Goal: Information Seeking & Learning: Learn about a topic

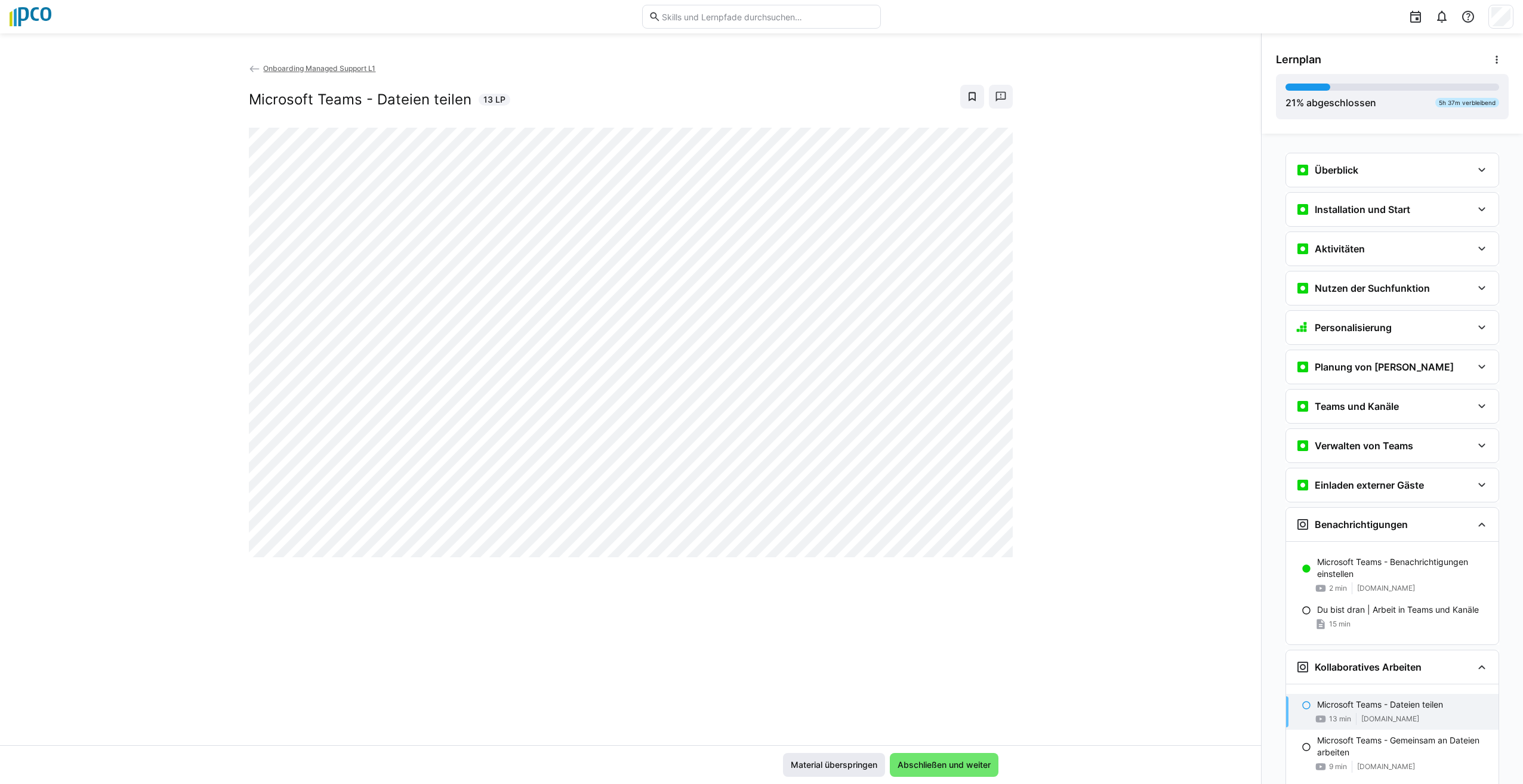
click at [852, 765] on span "Material überspringen" at bounding box center [834, 765] width 90 height 12
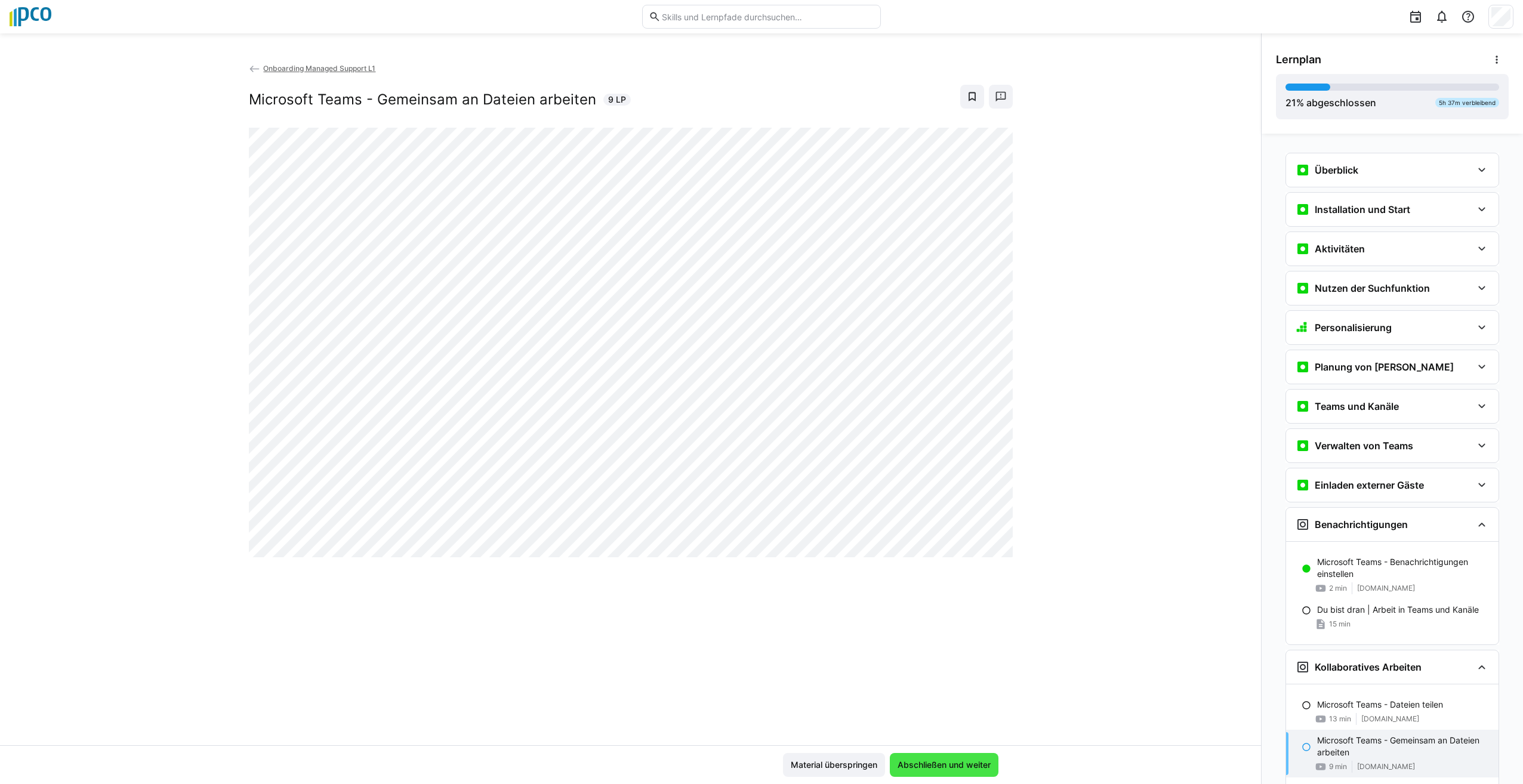
click at [950, 770] on span "Abschließen und weiter" at bounding box center [944, 765] width 97 height 12
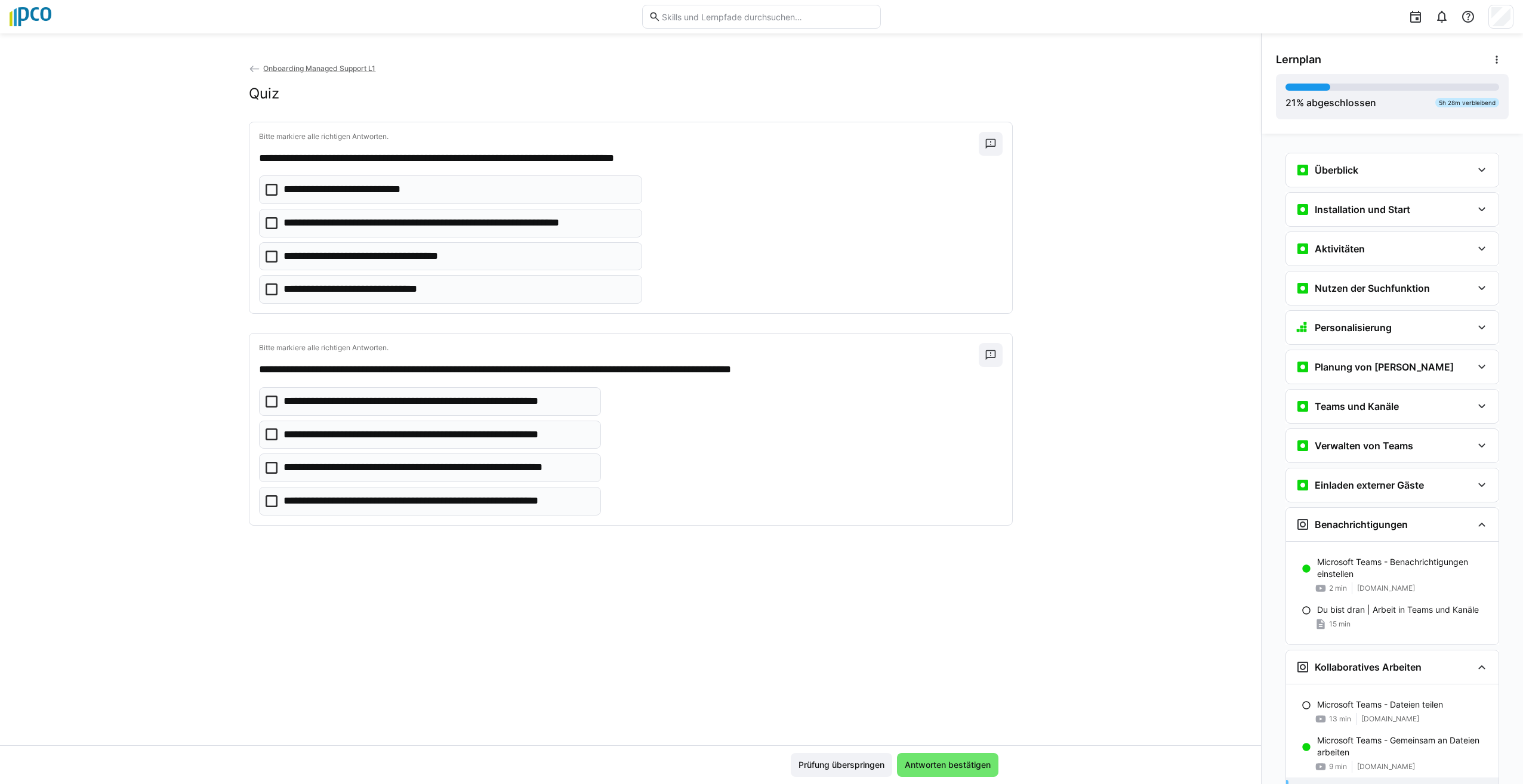
click at [271, 193] on icon at bounding box center [272, 190] width 12 height 12
click at [269, 405] on icon at bounding box center [272, 401] width 12 height 12
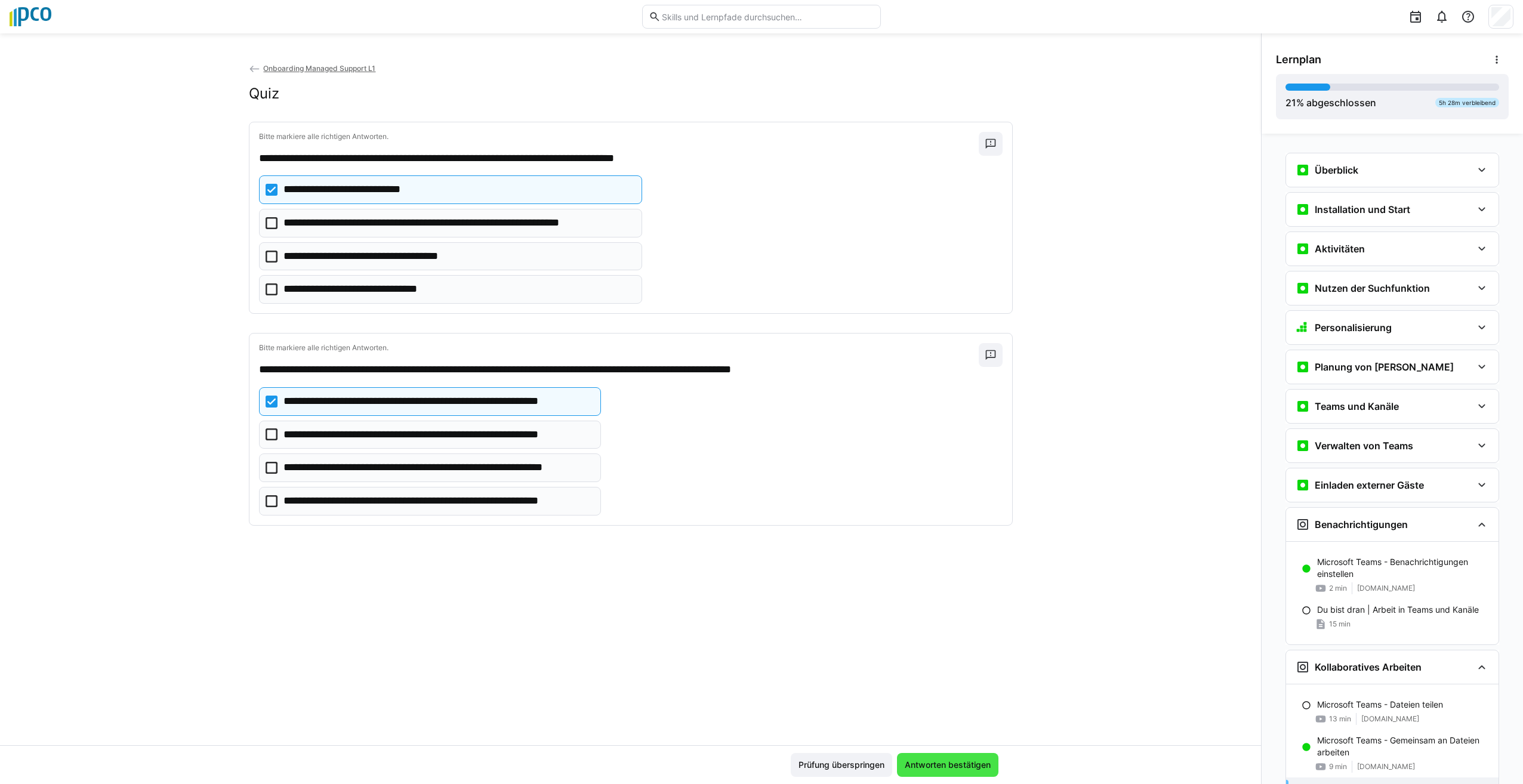
click at [967, 762] on span "Antworten bestätigen" at bounding box center [947, 765] width 90 height 12
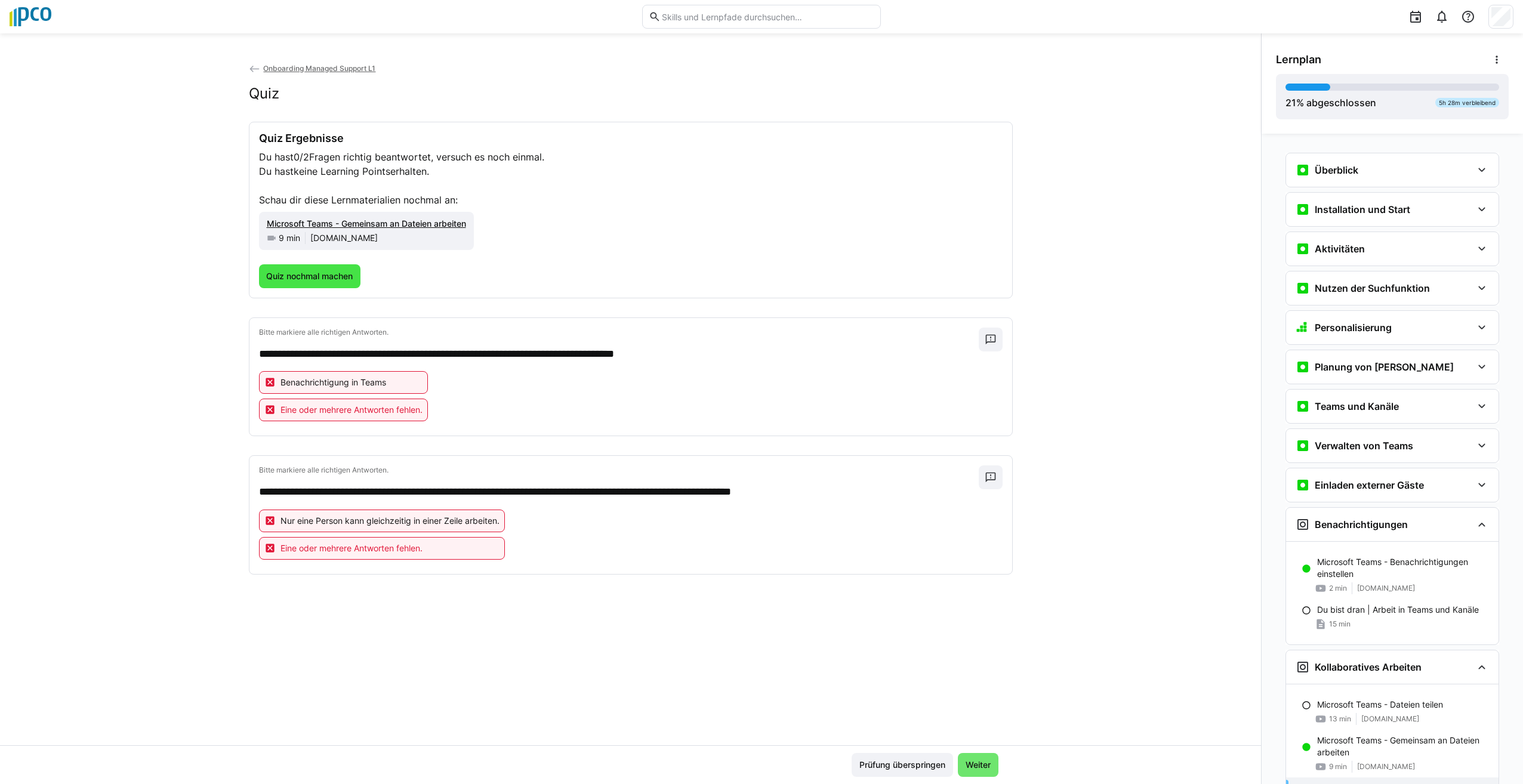
click at [279, 276] on span "Quiz nochmal machen" at bounding box center [309, 276] width 90 height 12
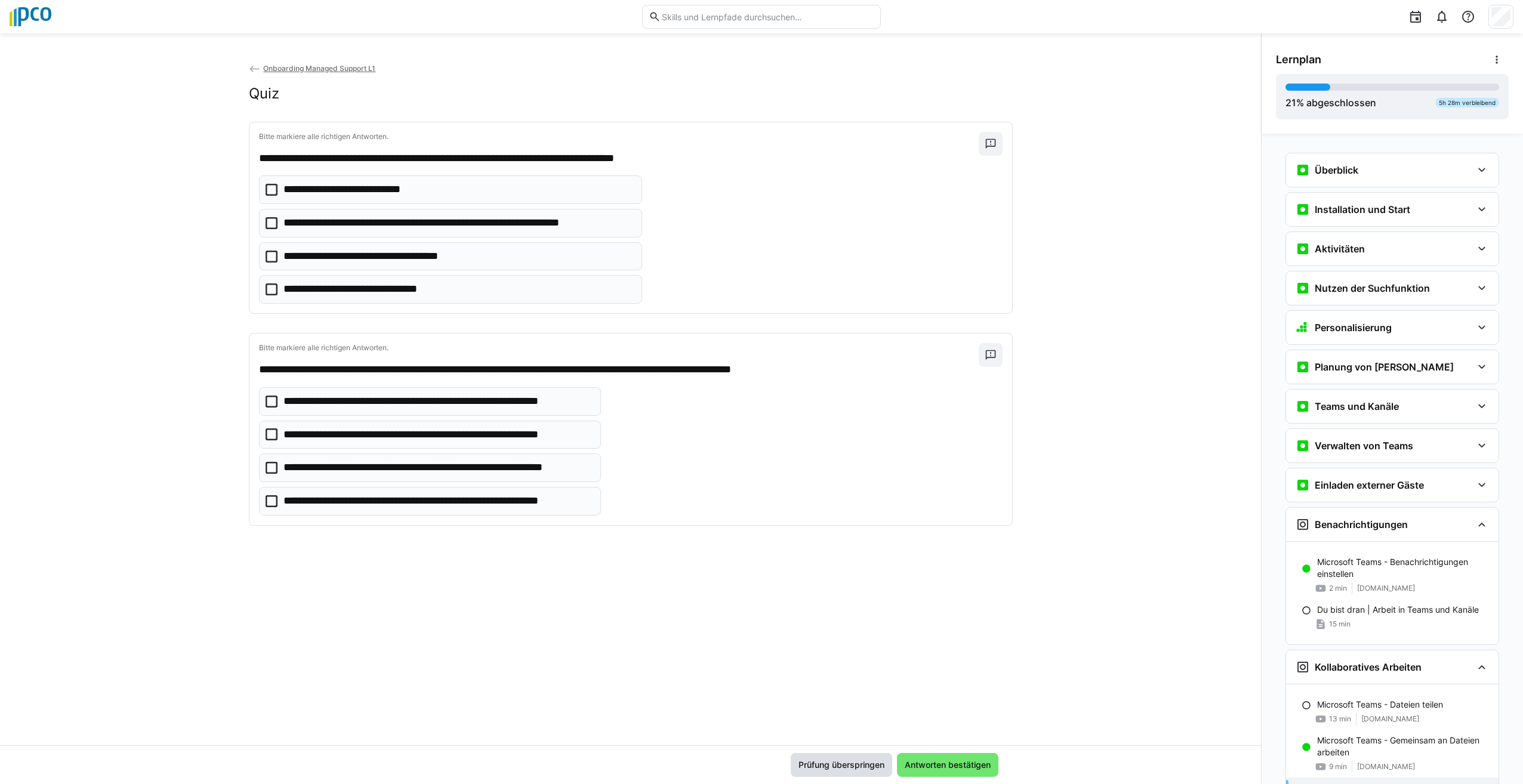
click at [847, 774] on span "Prüfung überspringen" at bounding box center [842, 765] width 102 height 24
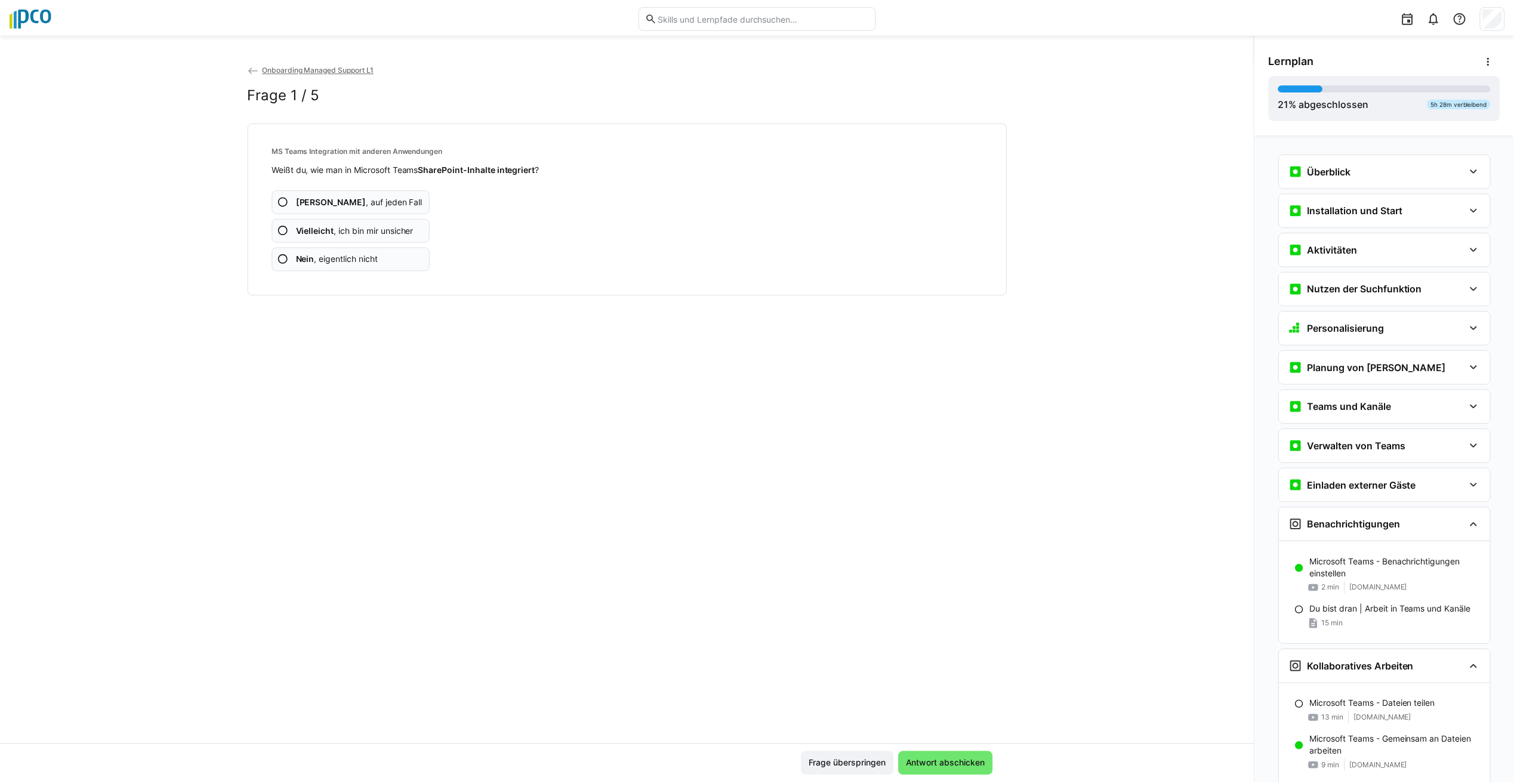
scroll to position [114, 0]
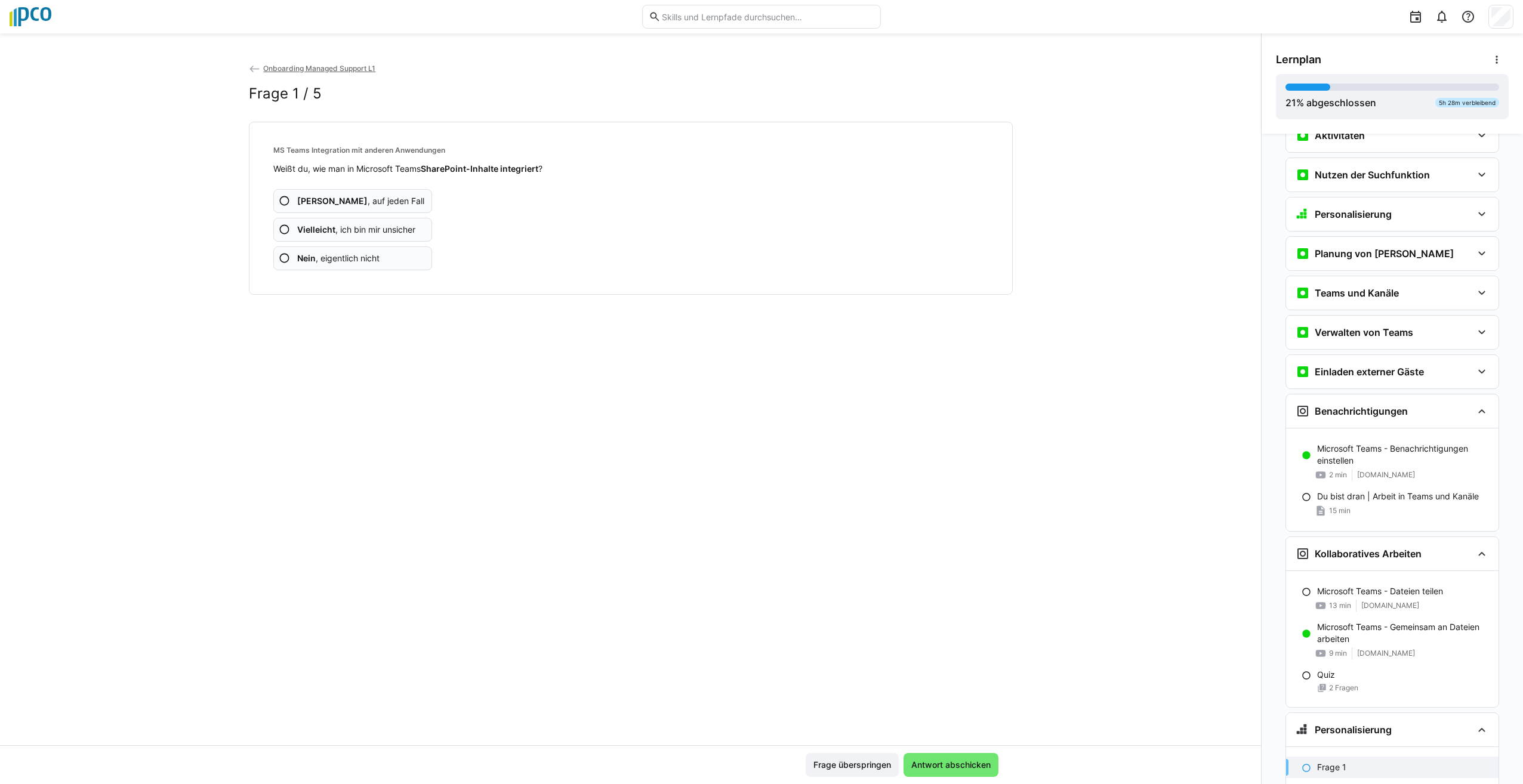
click at [282, 231] on eds-icon at bounding box center [285, 229] width 12 height 12
click at [279, 261] on eds-icon at bounding box center [285, 258] width 12 height 12
click at [280, 229] on eds-icon at bounding box center [285, 229] width 12 height 12
click at [281, 232] on eds-icon at bounding box center [285, 229] width 12 height 12
click at [279, 258] on eds-icon at bounding box center [285, 258] width 12 height 12
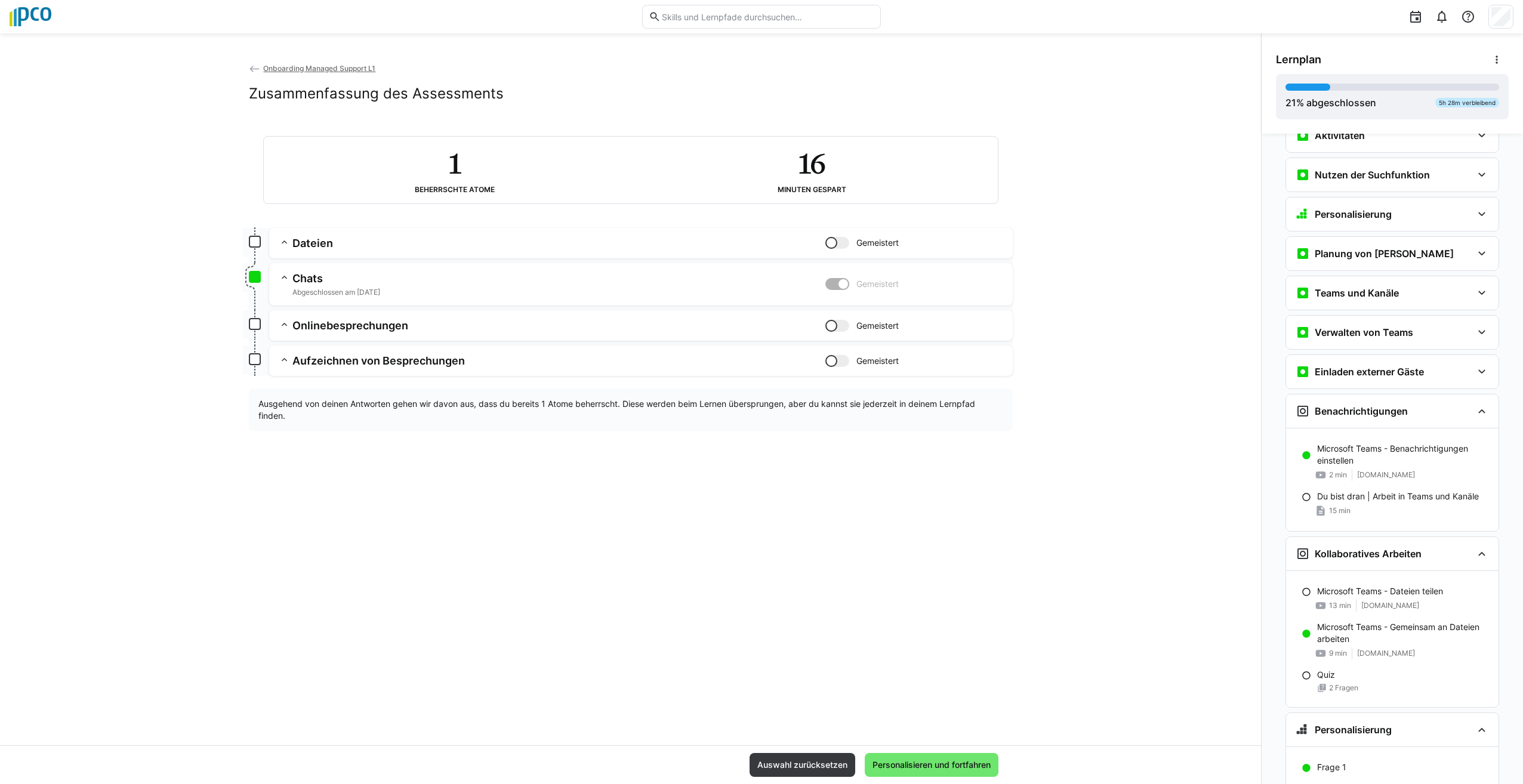
click at [279, 242] on eds-icon at bounding box center [285, 242] width 12 height 12
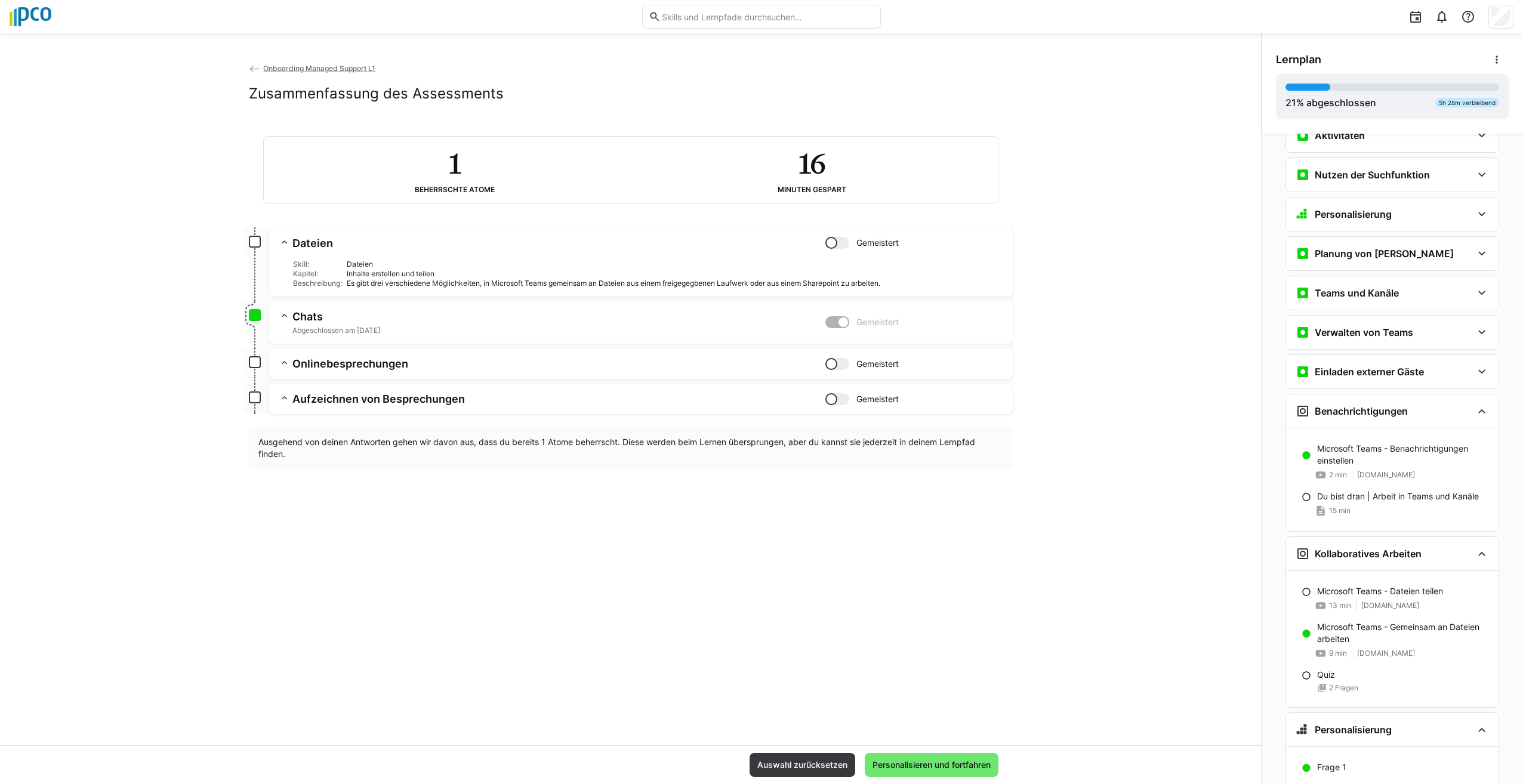
click at [307, 65] on span "Onboarding Managed Support L1" at bounding box center [318, 68] width 112 height 9
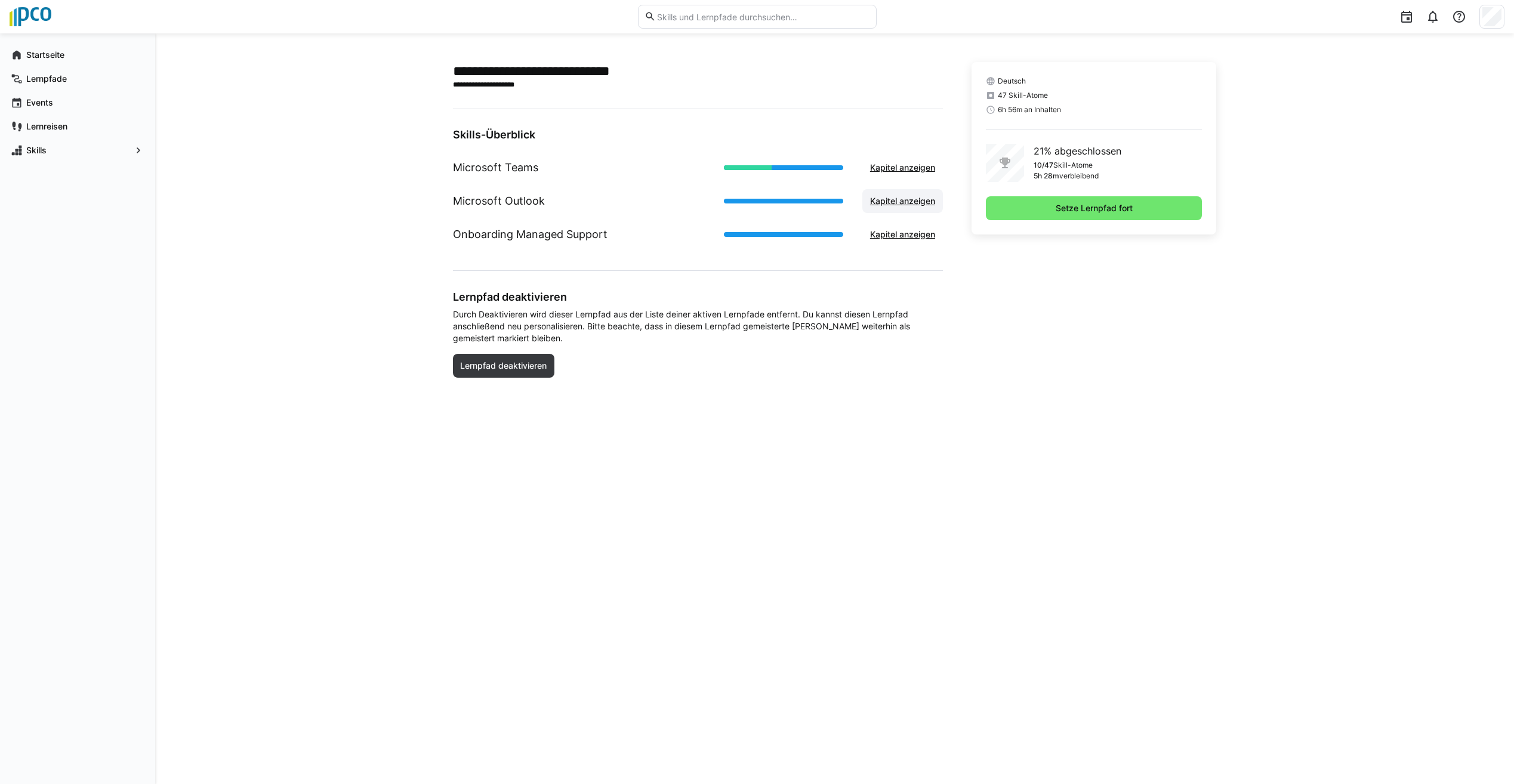
click at [885, 207] on span "Kapitel anzeigen" at bounding box center [902, 201] width 80 height 24
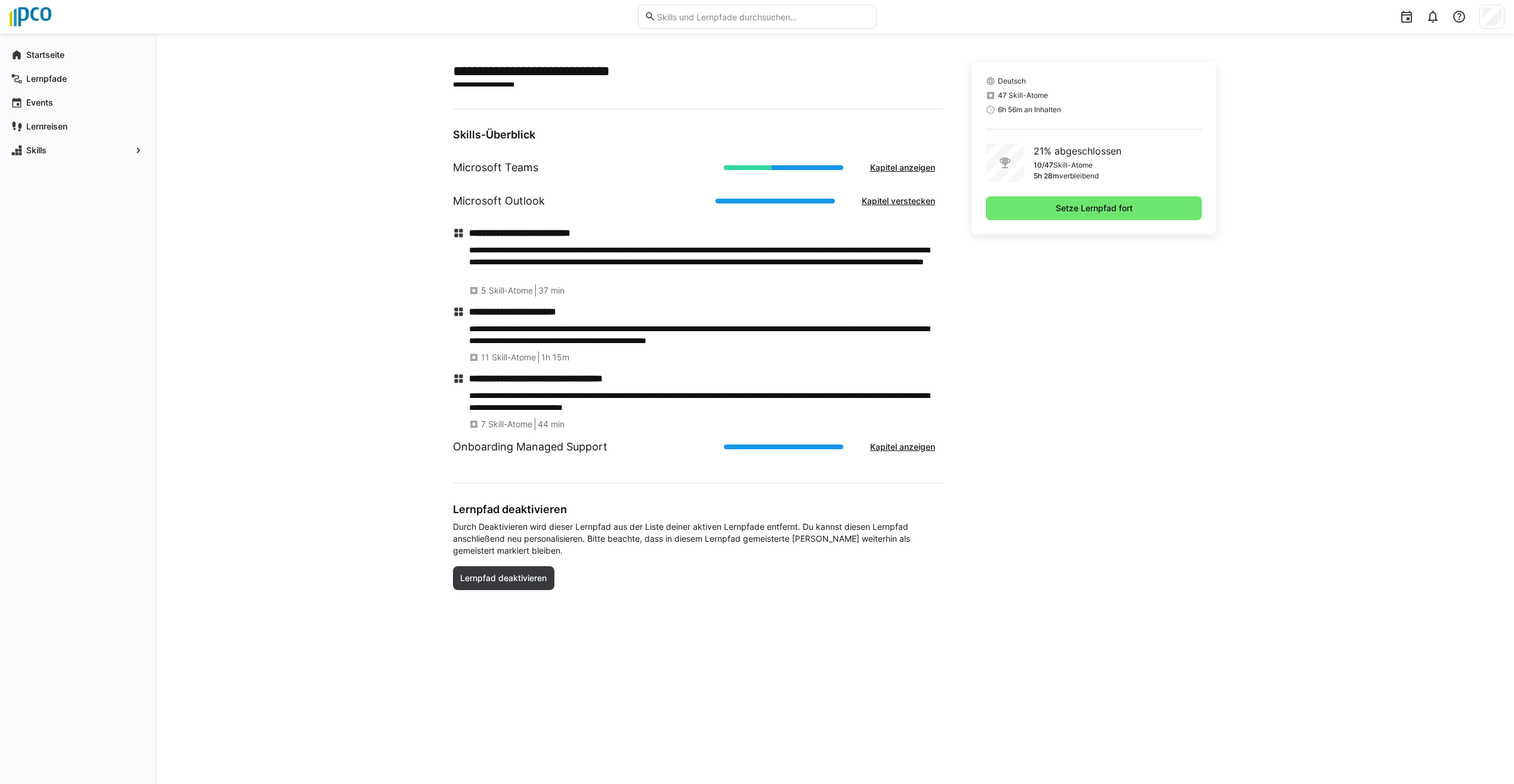
click at [565, 289] on span "37 min" at bounding box center [551, 291] width 27 height 12
click at [612, 235] on h4 "**********" at bounding box center [705, 233] width 474 height 12
click at [581, 240] on div "**********" at bounding box center [705, 262] width 474 height 69
click at [538, 259] on p "**********" at bounding box center [705, 262] width 474 height 36
click at [1096, 213] on span "Setze Lernpfad fort" at bounding box center [1094, 209] width 80 height 12
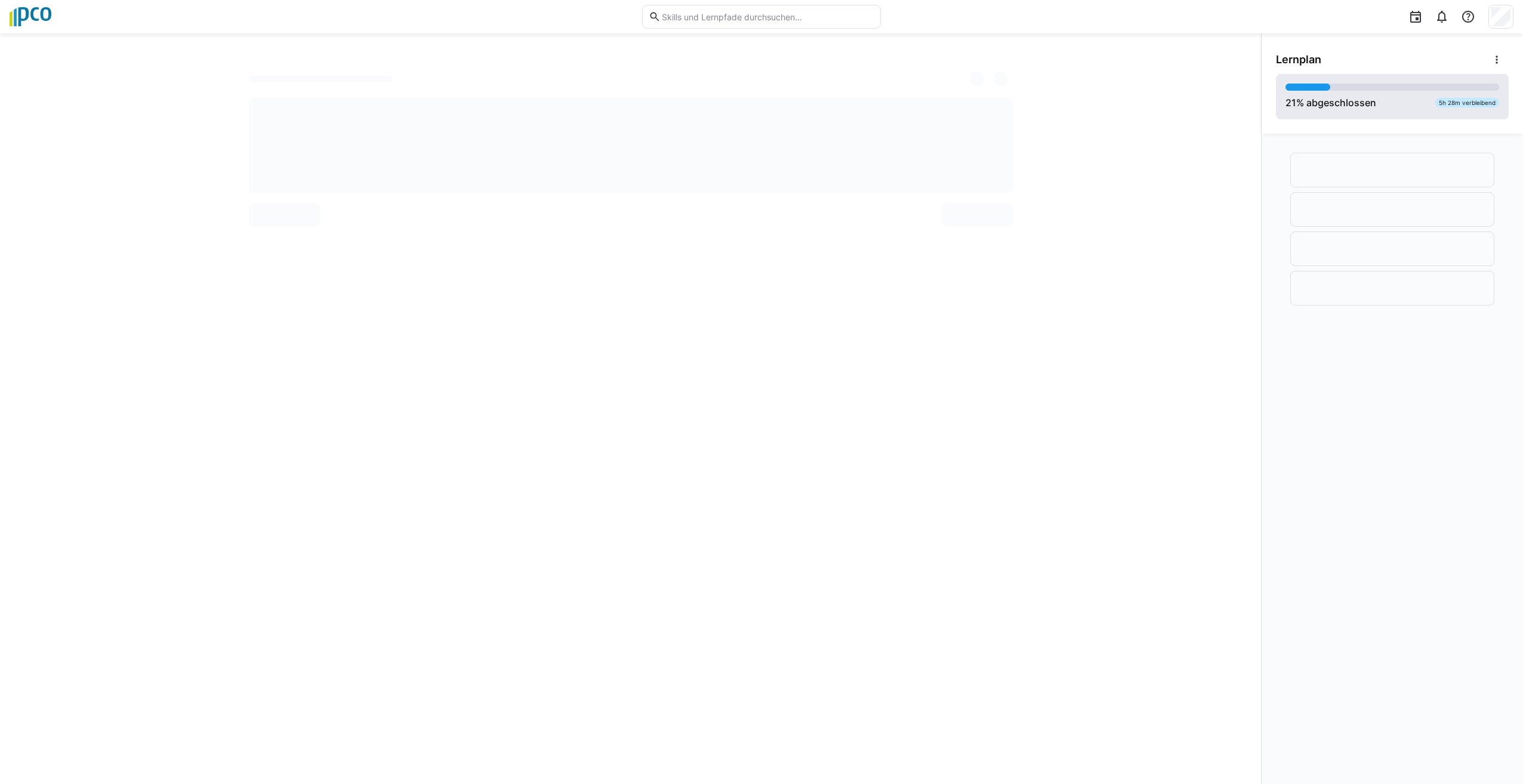
click at [1383, 114] on div "21 % abgeschlossen 5h 28m verbleibend" at bounding box center [1391, 97] width 232 height 45
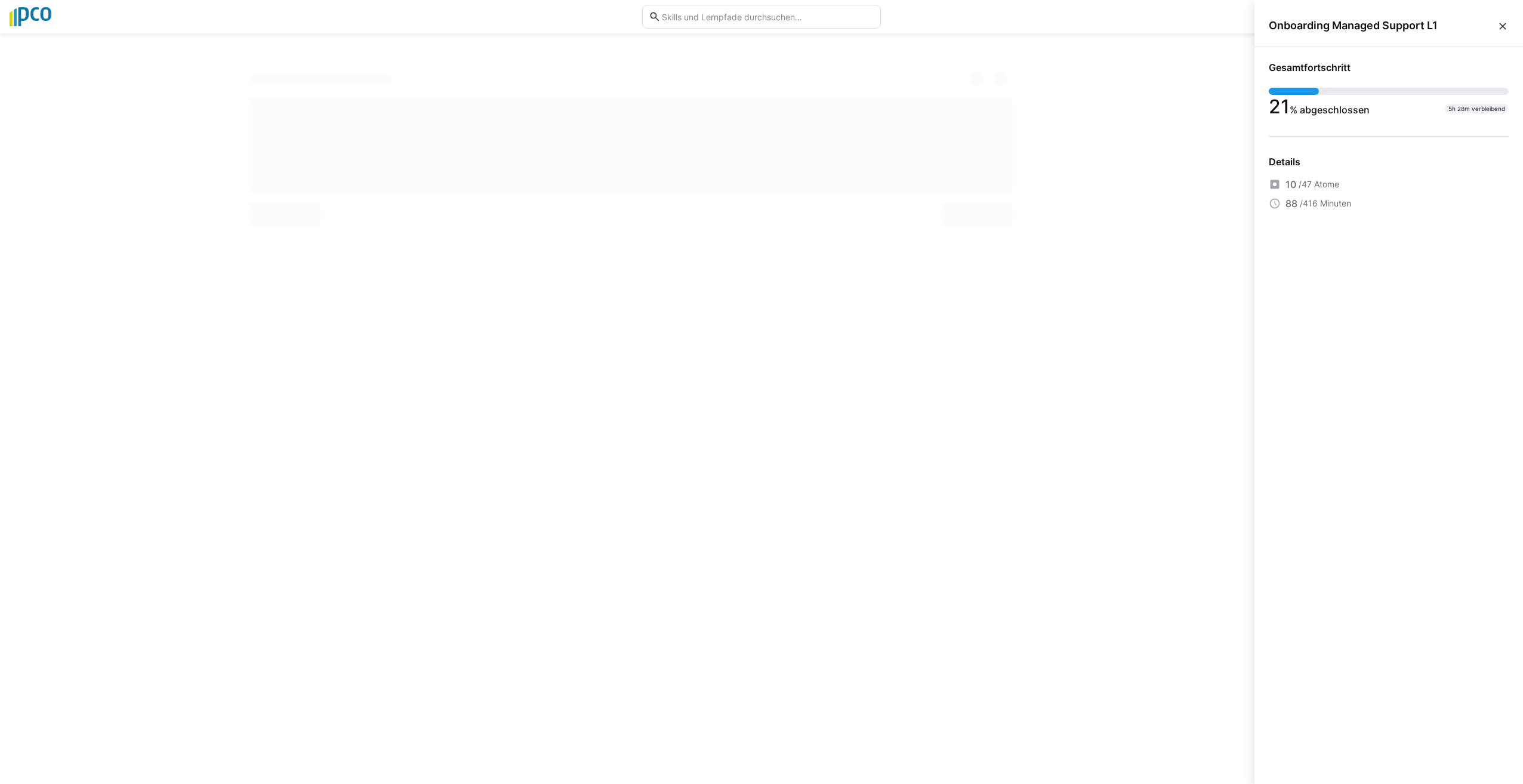
click at [1231, 229] on div at bounding box center [630, 147] width 1261 height 171
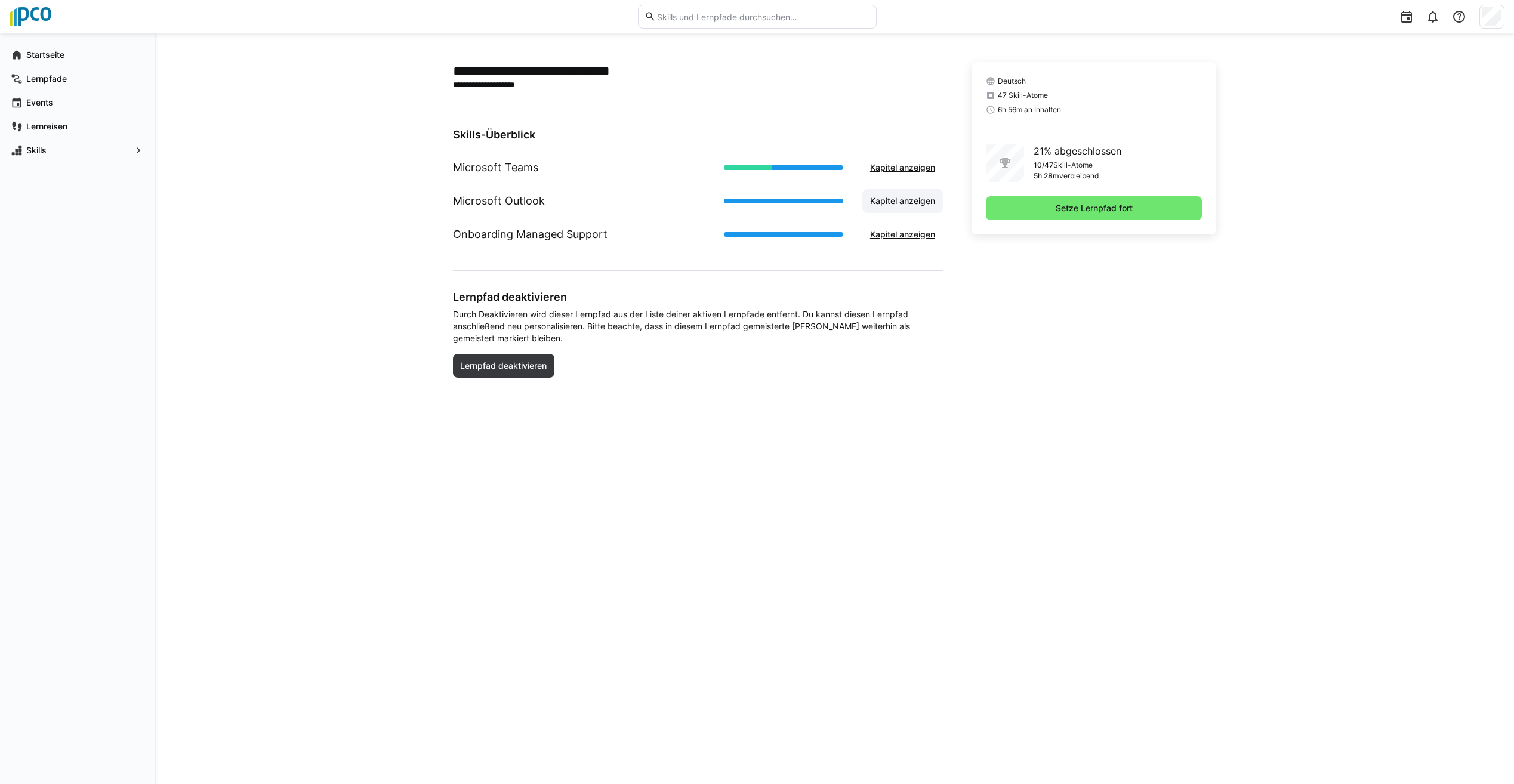
click at [906, 197] on span "Kapitel anzeigen" at bounding box center [902, 201] width 68 height 12
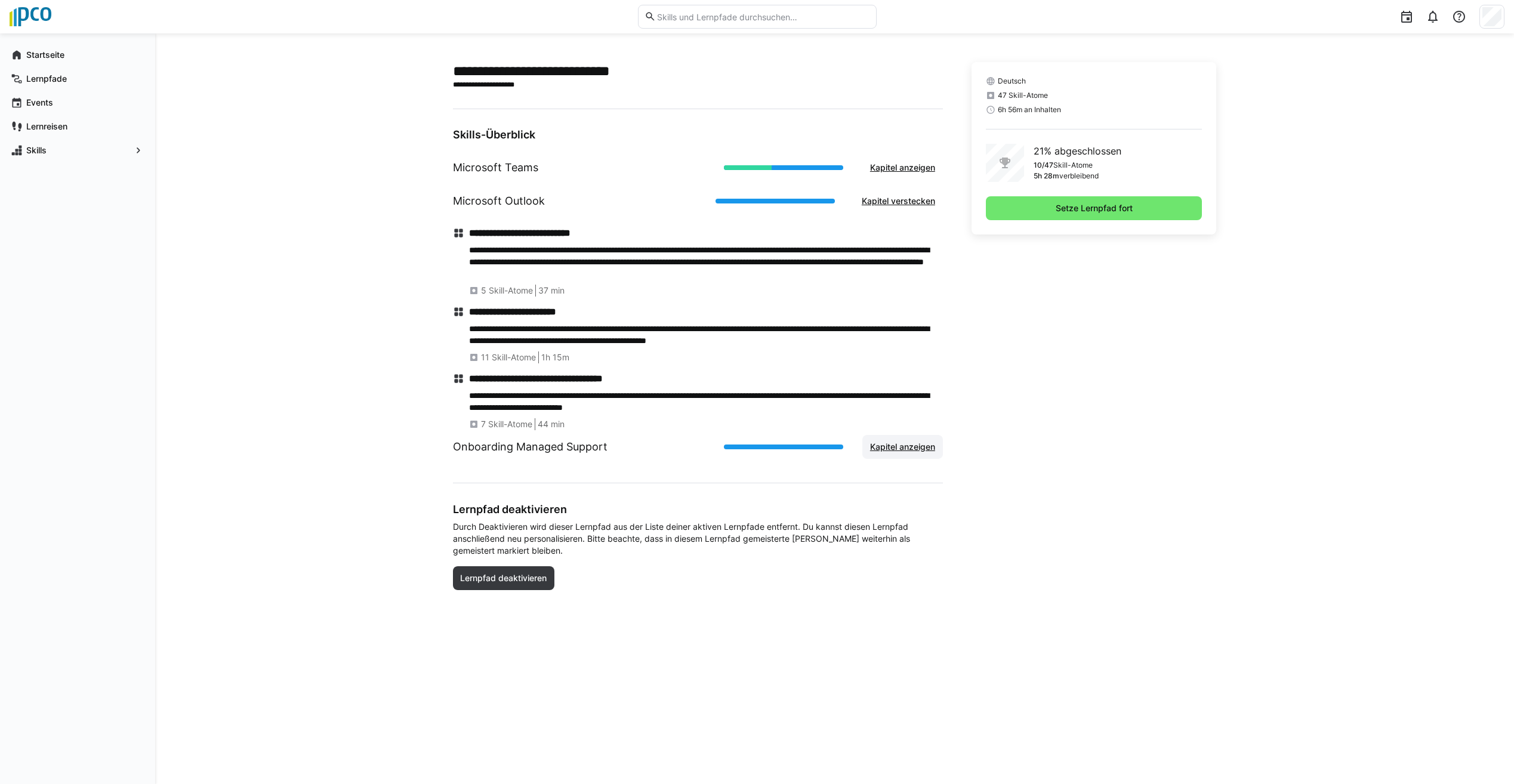
click at [885, 449] on span "Kapitel anzeigen" at bounding box center [902, 447] width 68 height 12
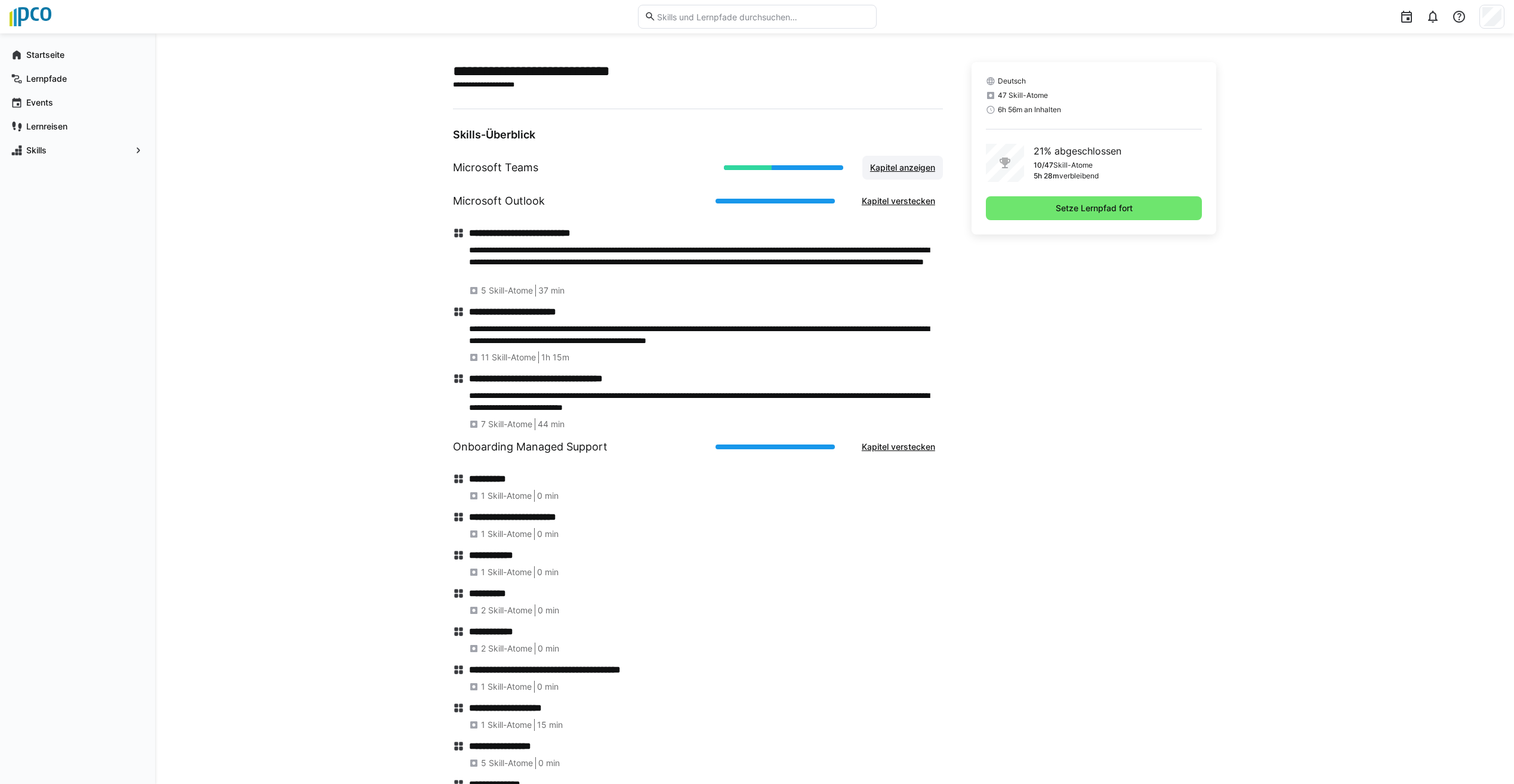
click at [880, 169] on span "Kapitel anzeigen" at bounding box center [902, 168] width 68 height 12
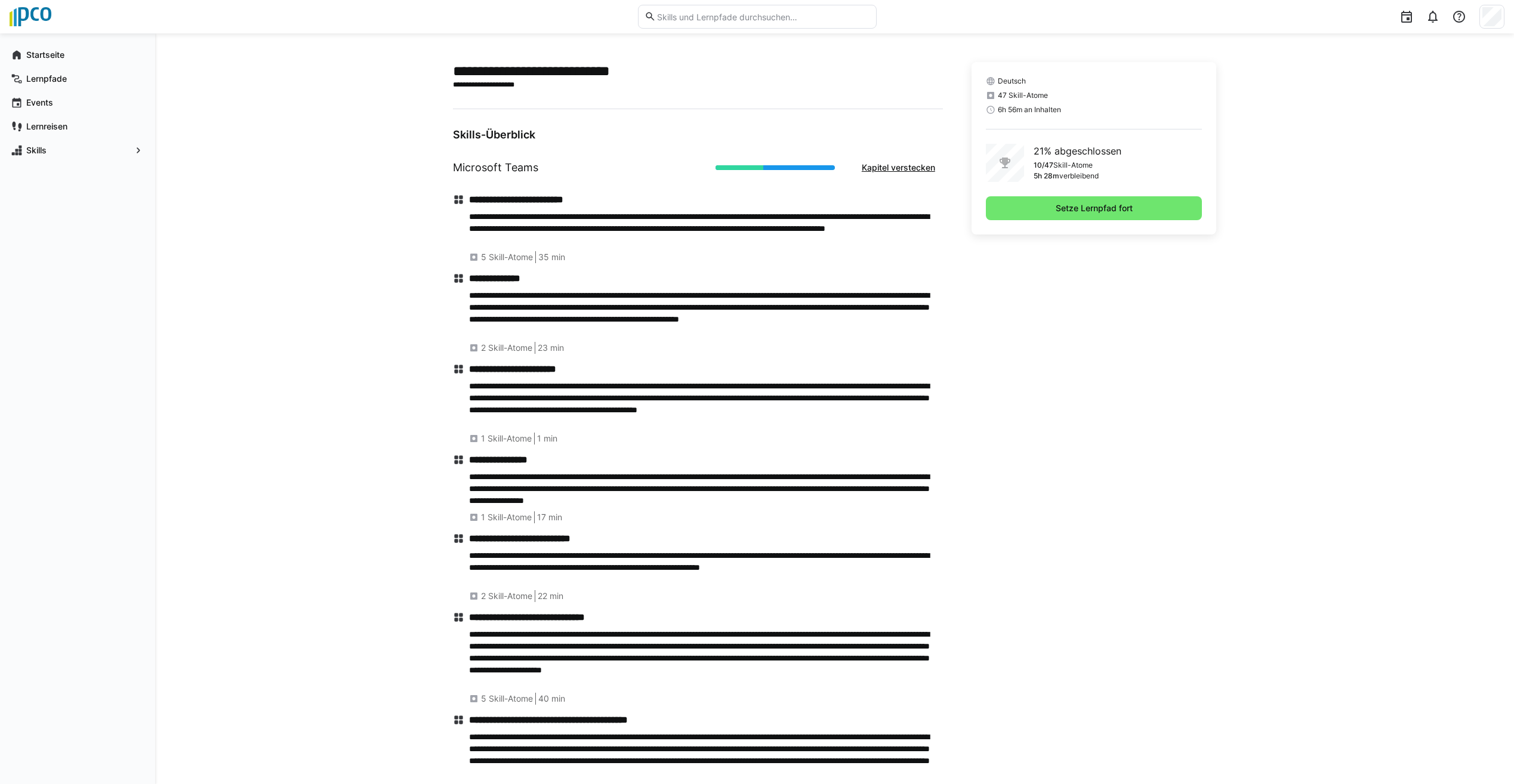
click at [496, 263] on div "**********" at bounding box center [698, 580] width 490 height 793
click at [499, 261] on span "5 Skill-Atome" at bounding box center [506, 257] width 52 height 12
click at [563, 249] on div "**********" at bounding box center [705, 228] width 474 height 69
click at [692, 209] on div "**********" at bounding box center [705, 228] width 474 height 69
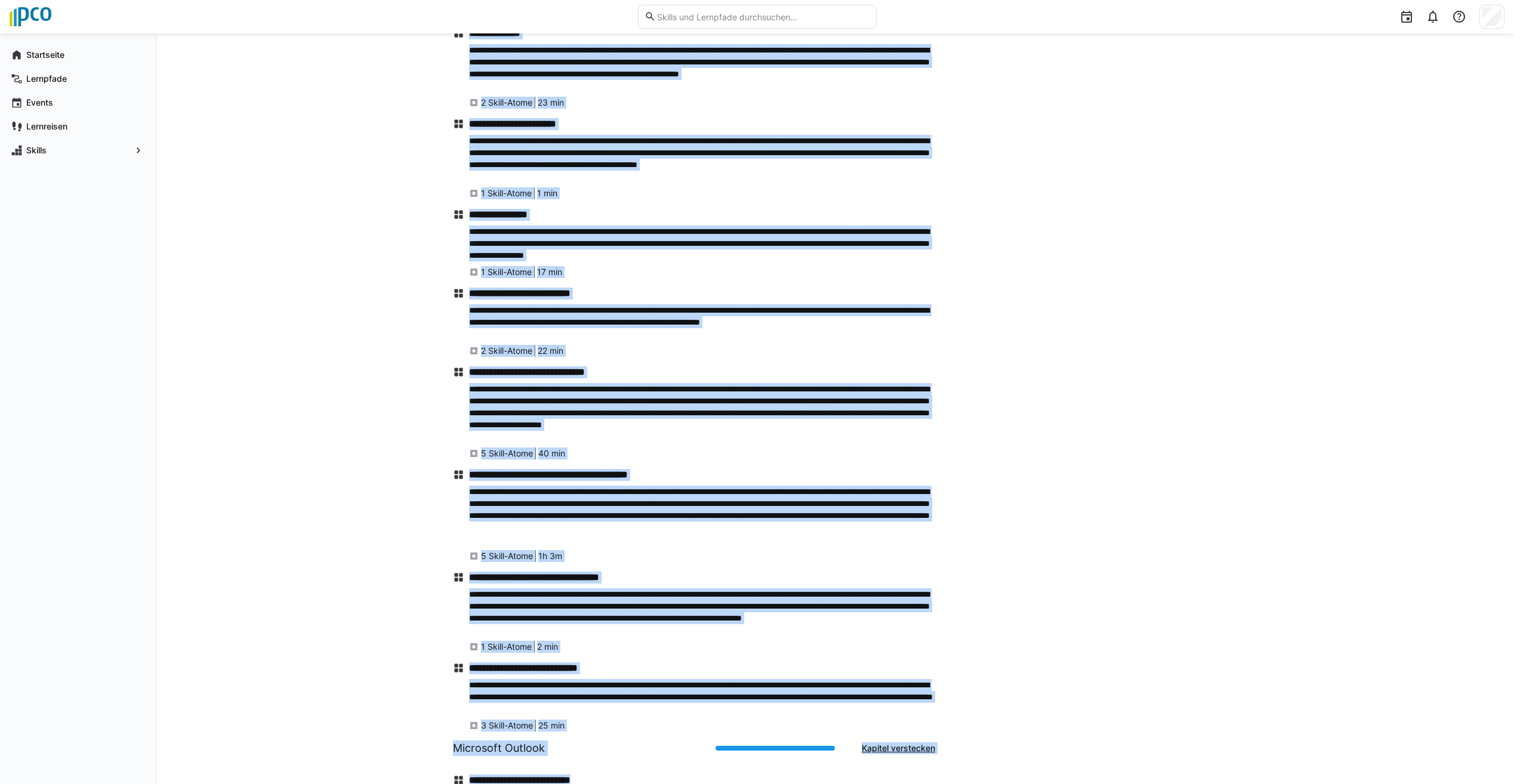
drag, startPoint x: 673, startPoint y: 220, endPoint x: 938, endPoint y: 754, distance: 596.1
click at [924, 539] on html "**********" at bounding box center [757, 146] width 1514 height 784
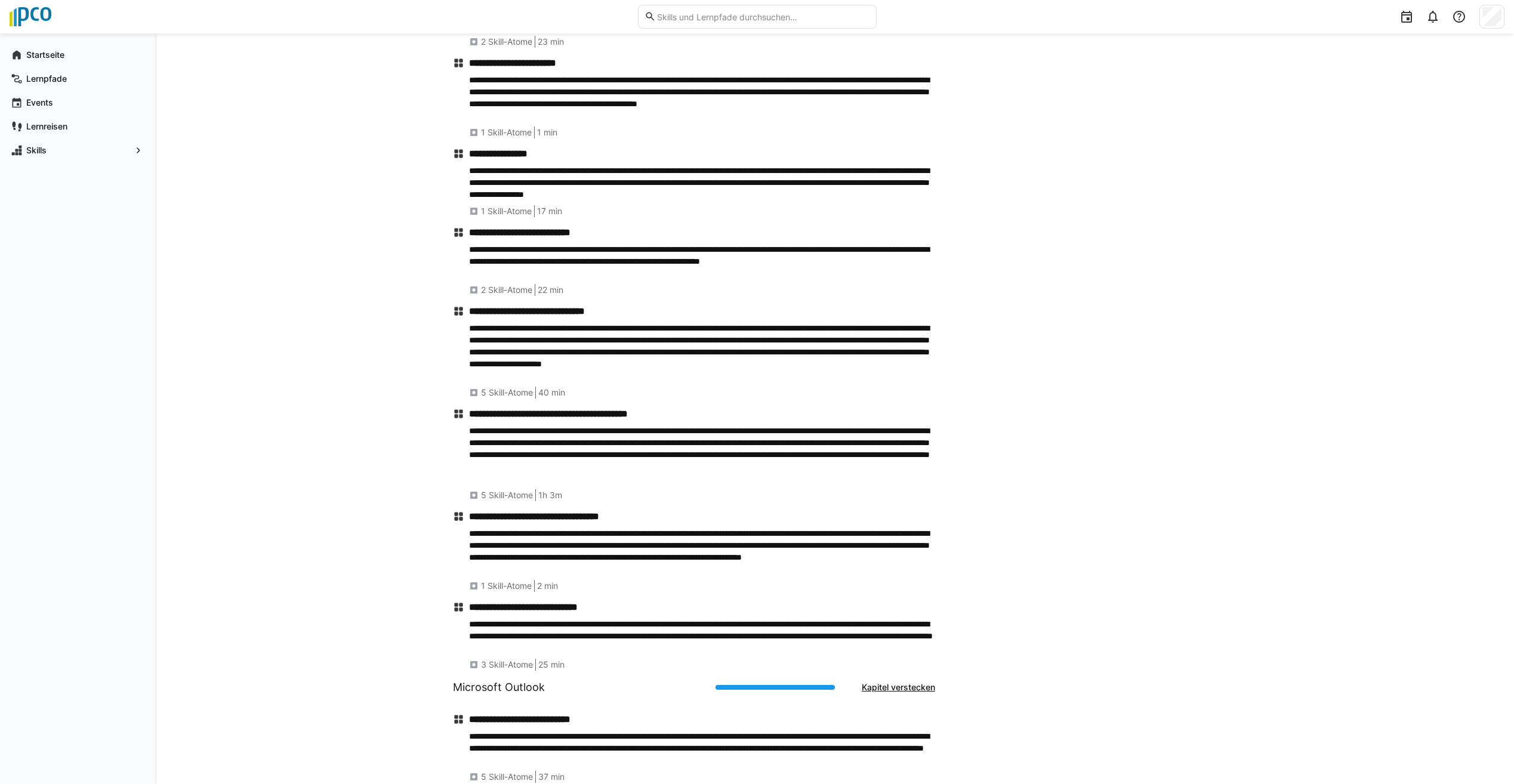
click at [1071, 546] on div "Deutsch 47 Skill-Atome 6h 56m an Inhalten 21% abgeschlossen 10/47 Skill-Atome 5…" at bounding box center [1095, 595] width 245 height 1679
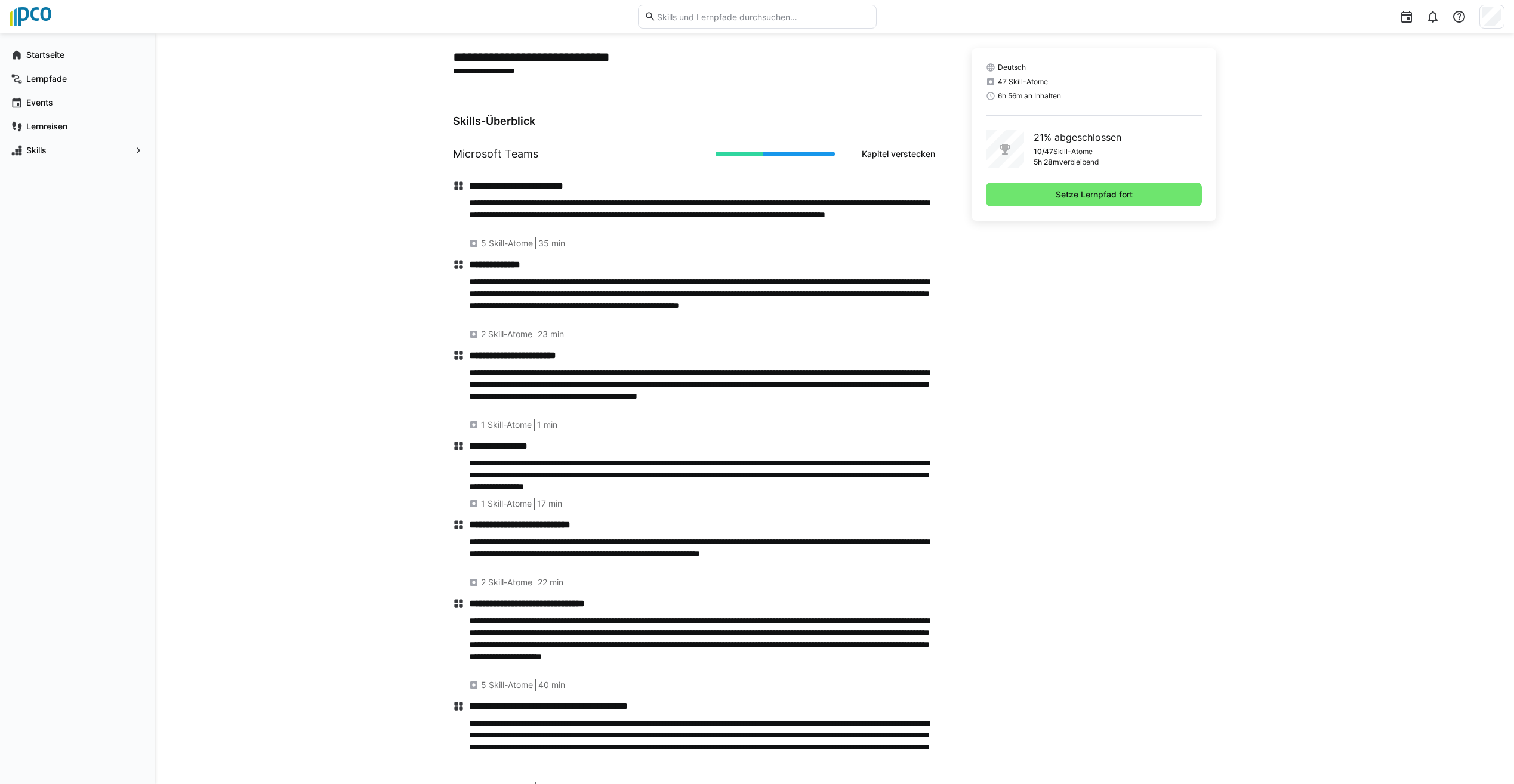
scroll to position [0, 0]
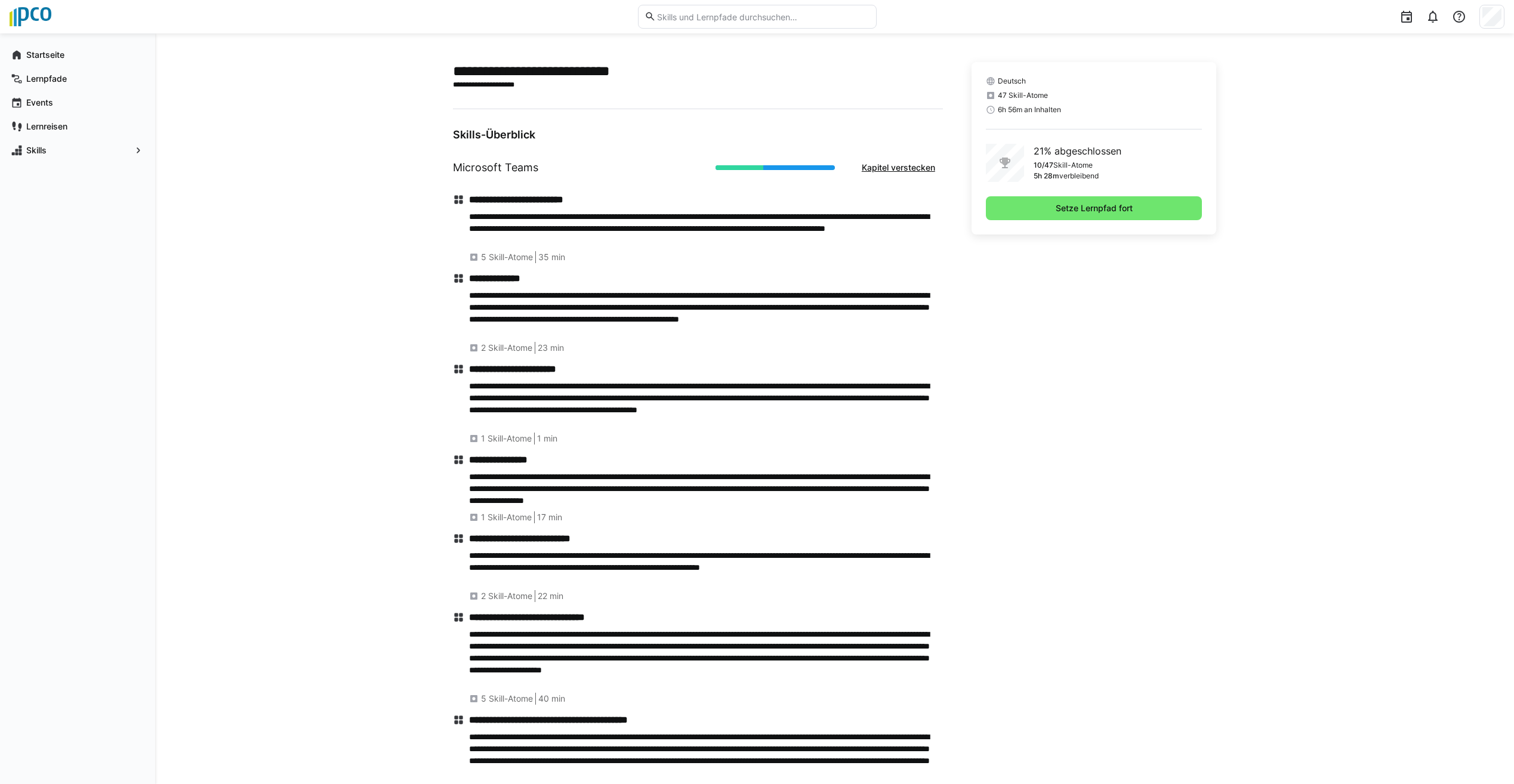
click at [592, 307] on p "**********" at bounding box center [705, 313] width 474 height 47
click at [518, 323] on p "**********" at bounding box center [705, 313] width 474 height 47
click at [597, 220] on p "**********" at bounding box center [705, 228] width 474 height 36
click at [572, 78] on h2 "**********" at bounding box center [698, 71] width 490 height 18
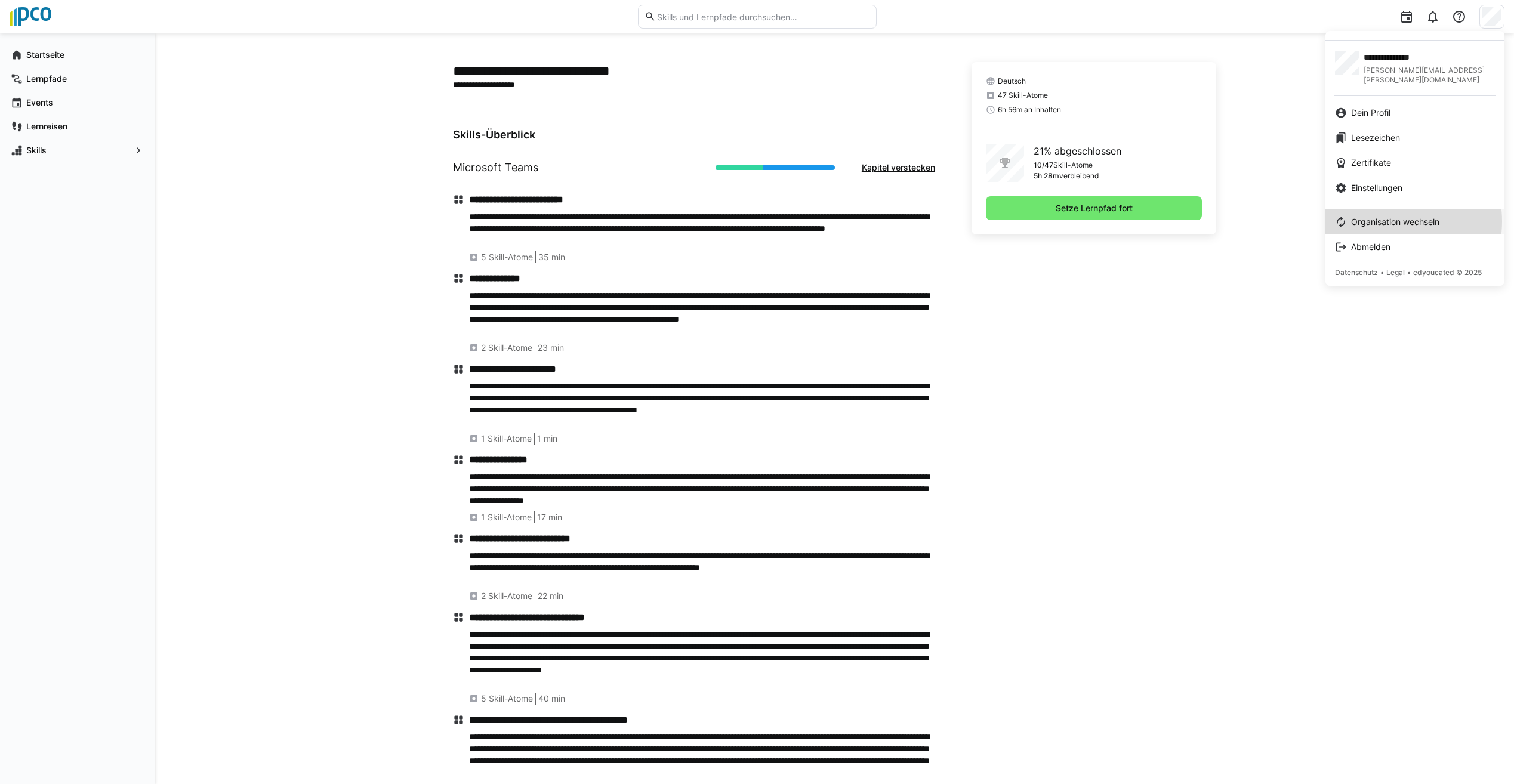
click at [1393, 216] on span "Organisation wechseln" at bounding box center [1394, 221] width 88 height 12
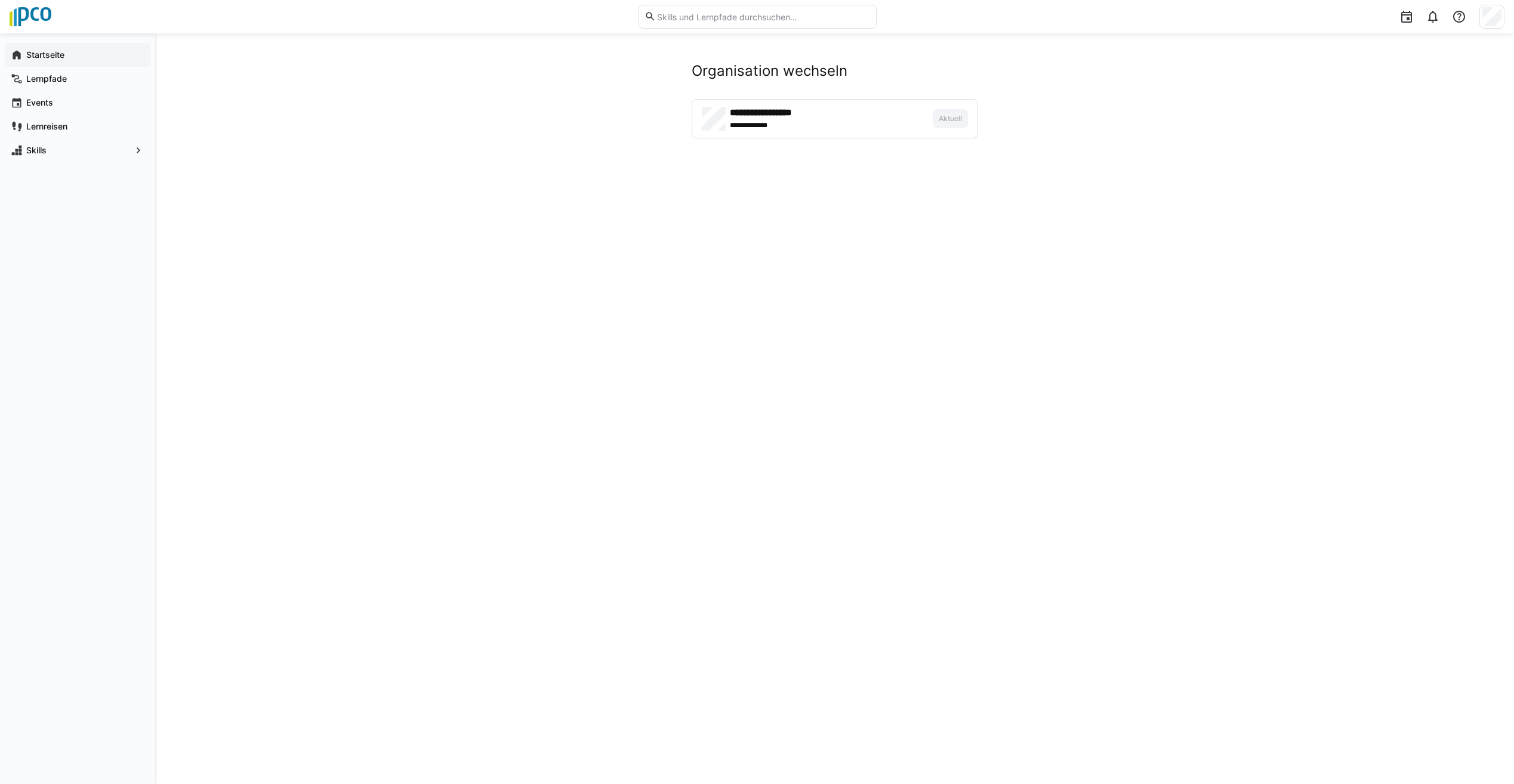
click at [0, 0] on app-navigation-label "Startseite" at bounding box center [0, 0] width 0 height 0
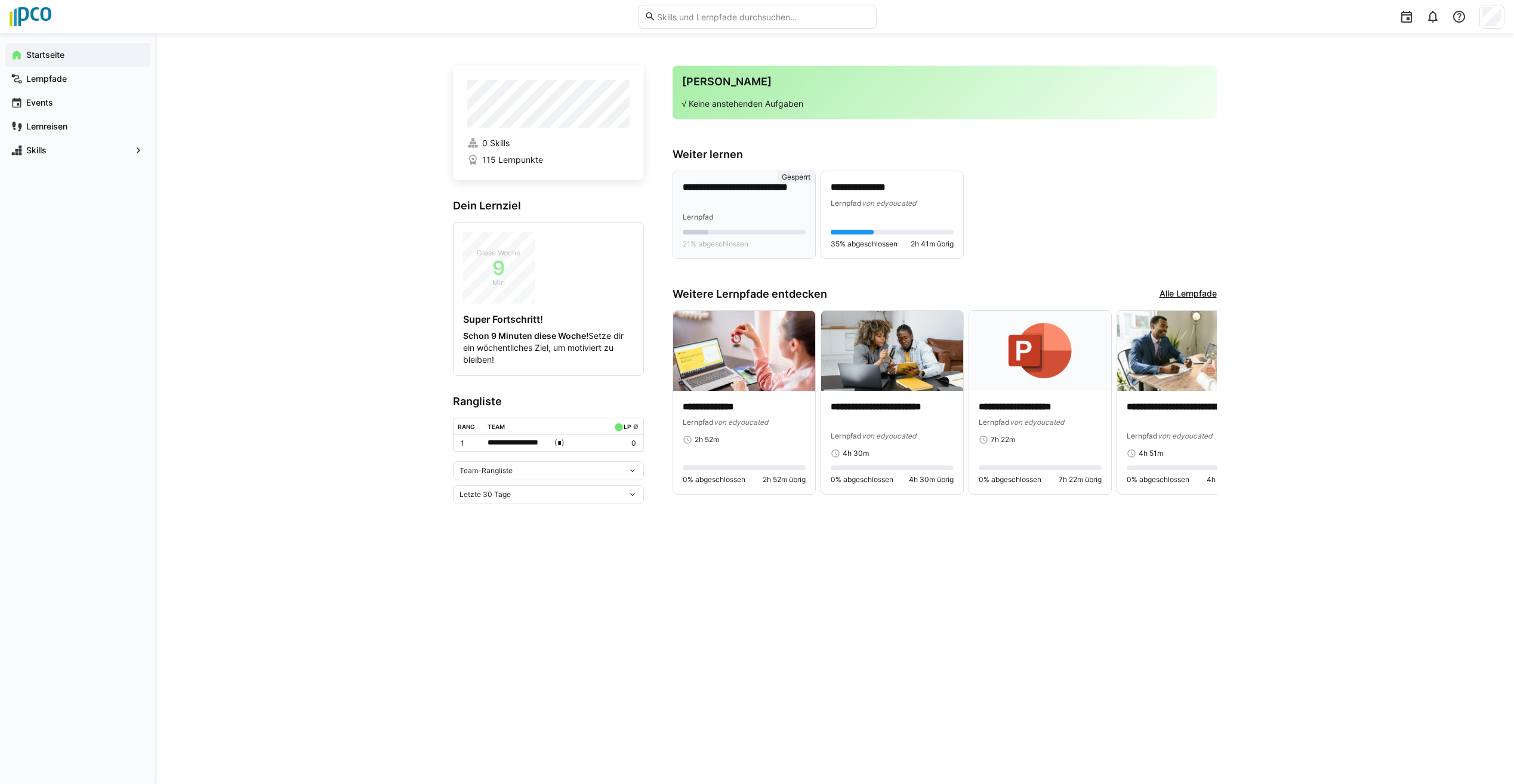
click at [800, 176] on span "Gesperrt" at bounding box center [796, 177] width 29 height 10
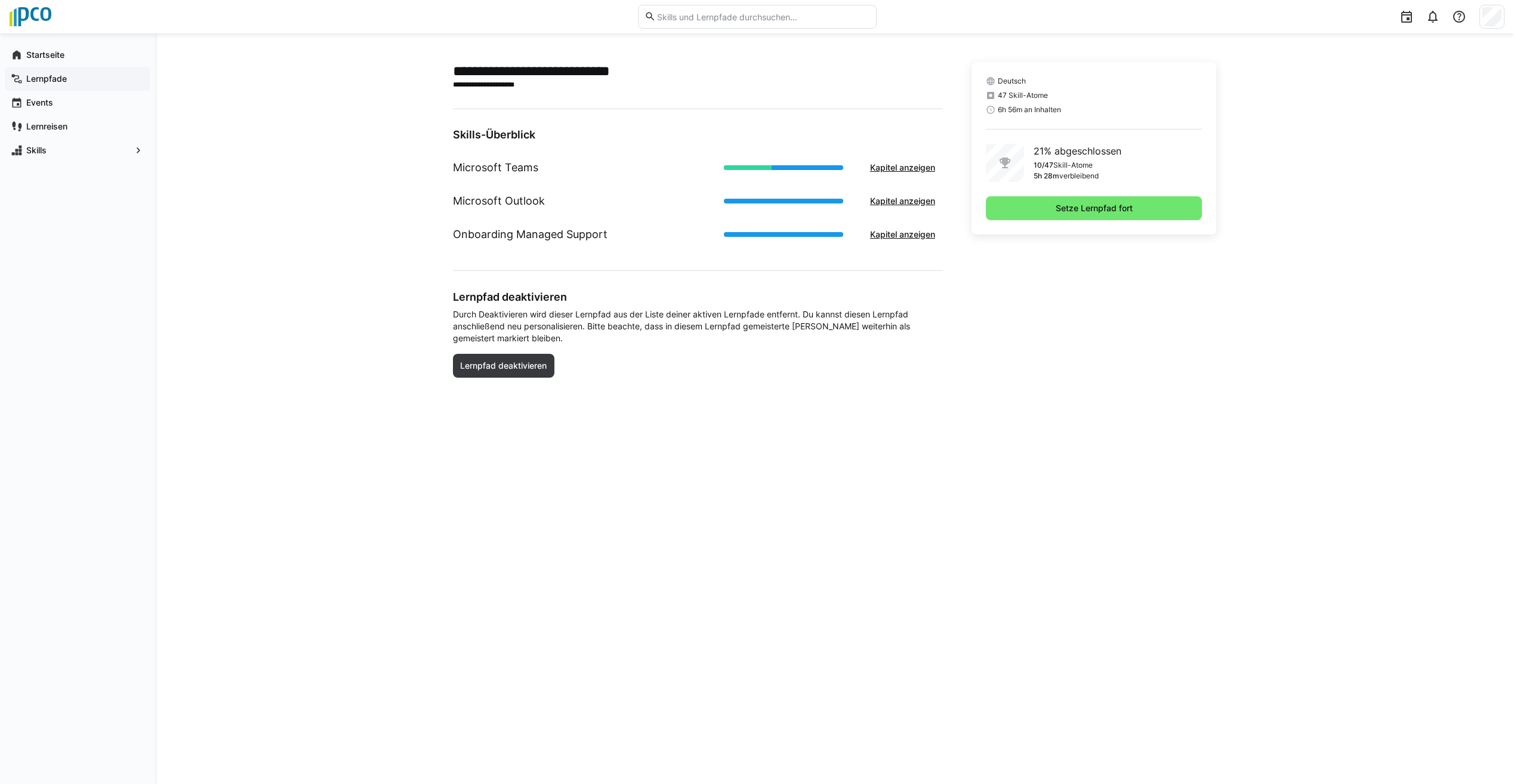
click at [0, 0] on app-navigation-label "Lernpfade" at bounding box center [0, 0] width 0 height 0
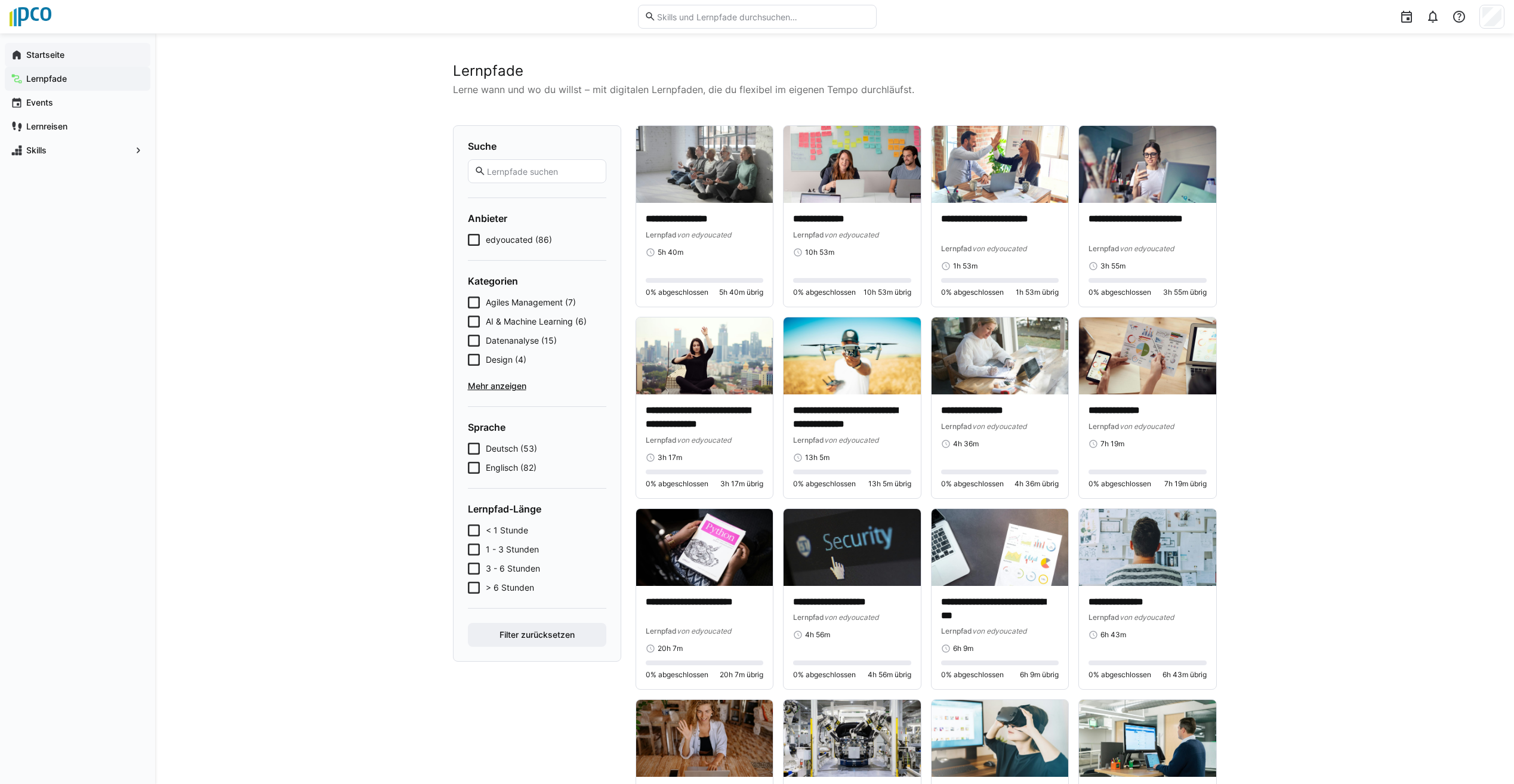
click at [40, 46] on div "Startseite" at bounding box center [77, 54] width 145 height 24
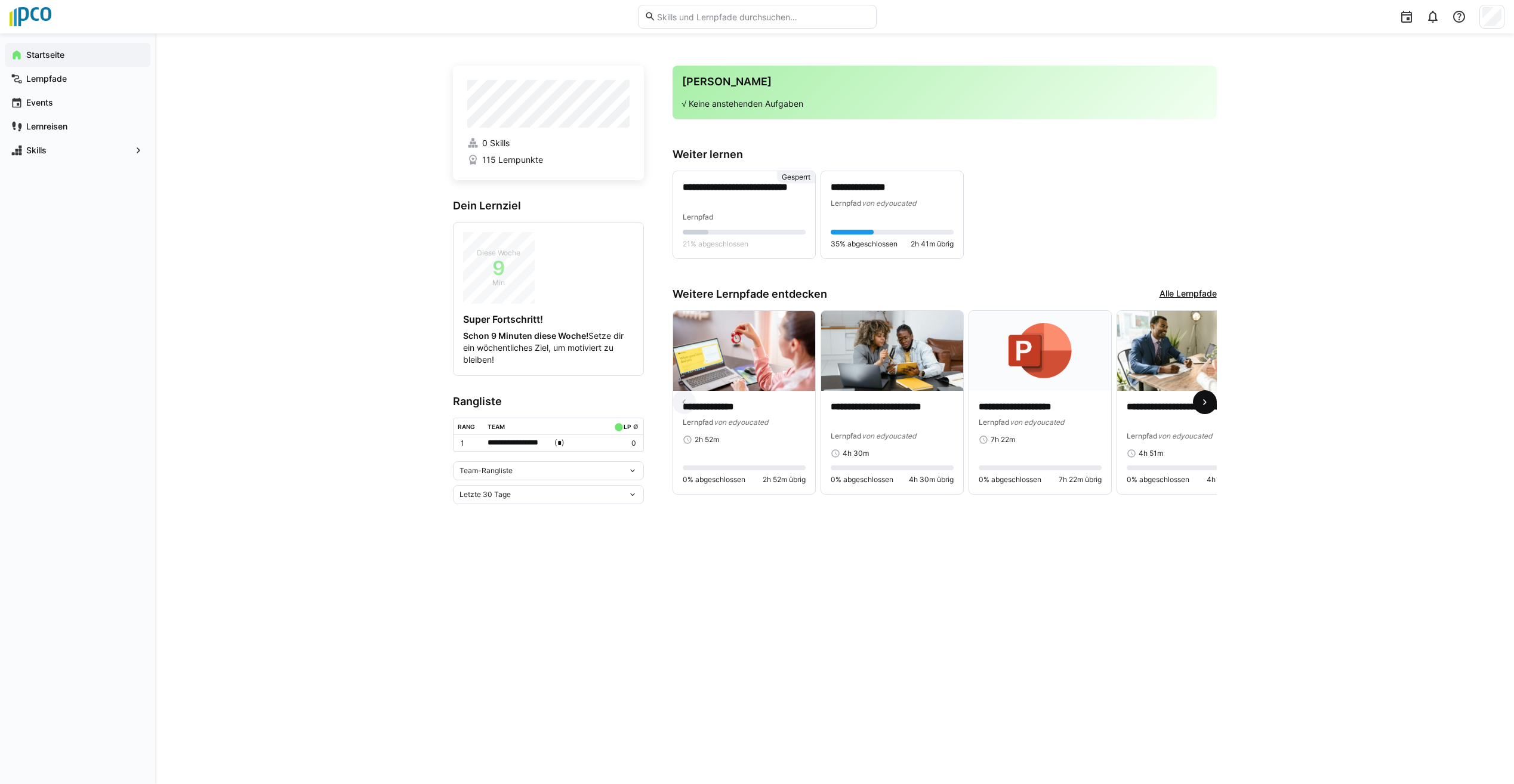
click at [1206, 408] on eds-icon at bounding box center [1205, 402] width 12 height 12
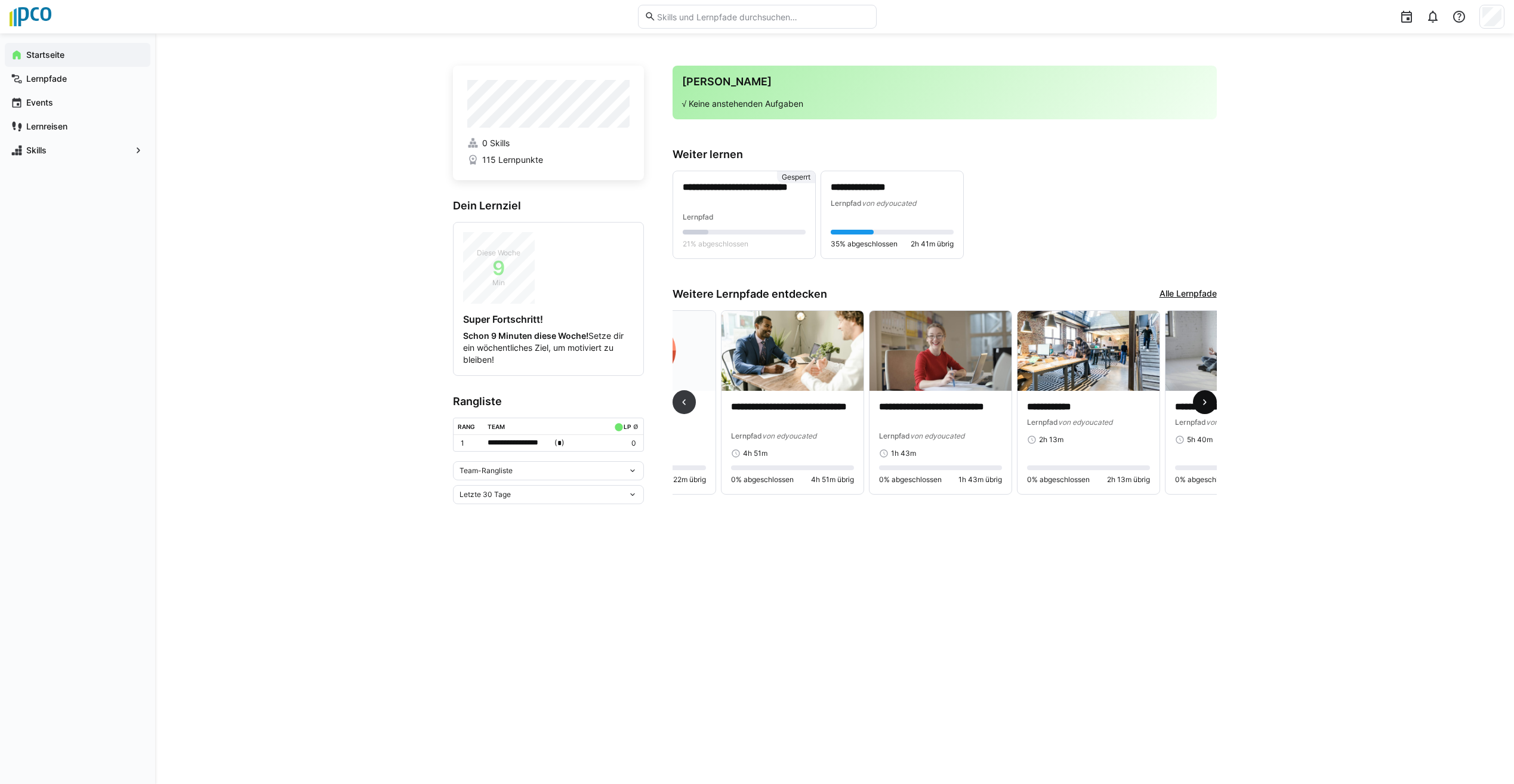
scroll to position [0, 444]
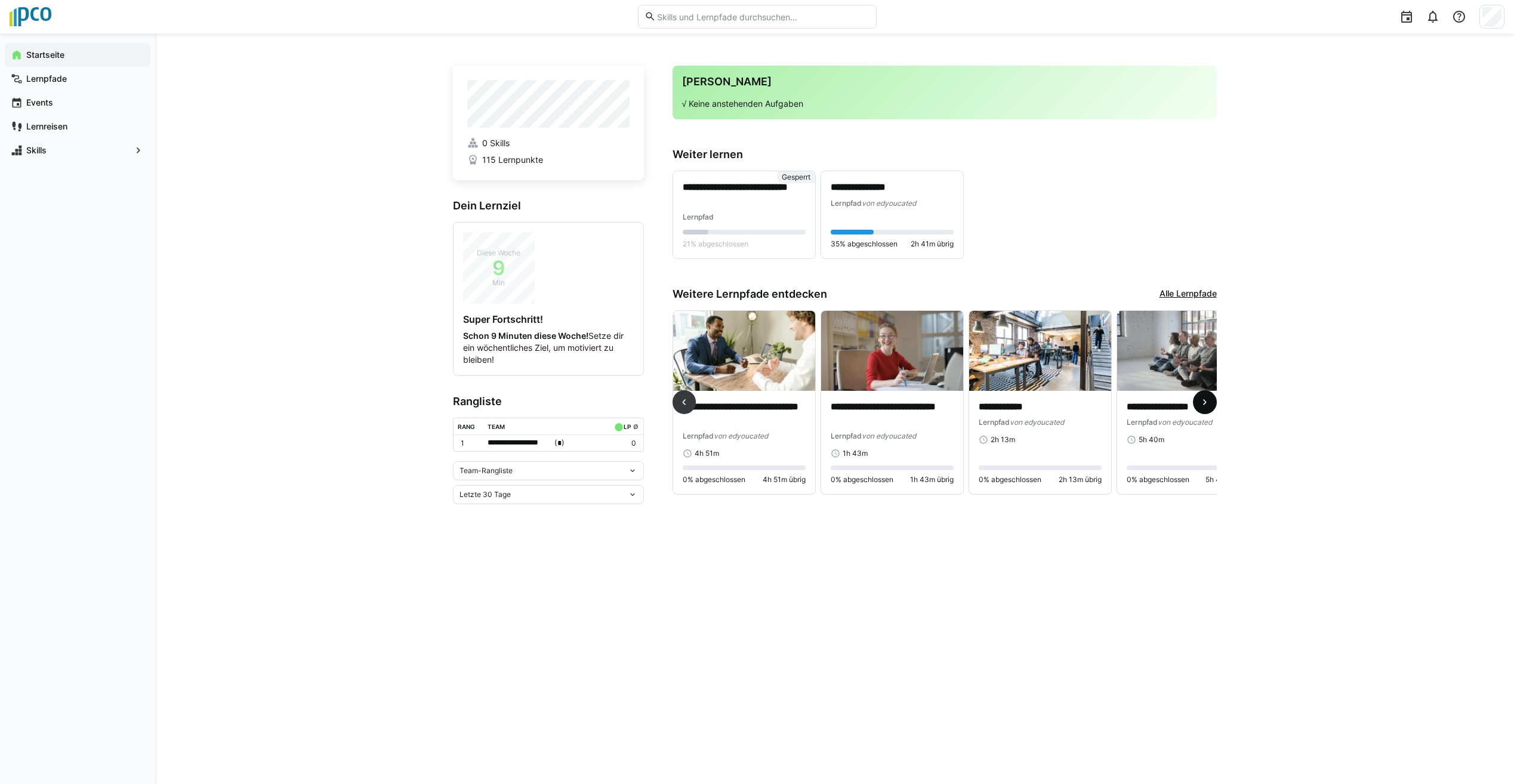
click at [1205, 408] on eds-icon at bounding box center [1205, 402] width 12 height 12
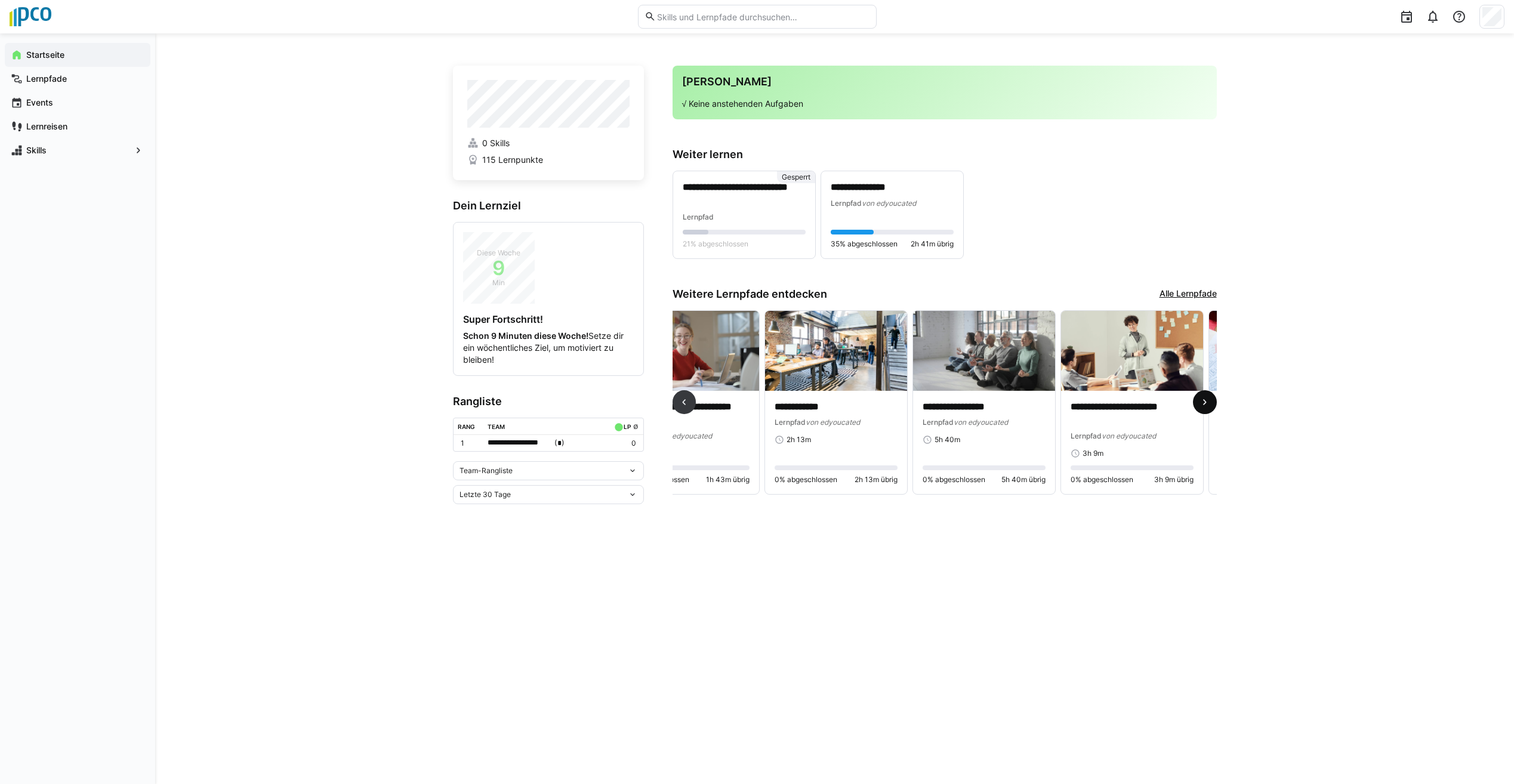
scroll to position [0, 888]
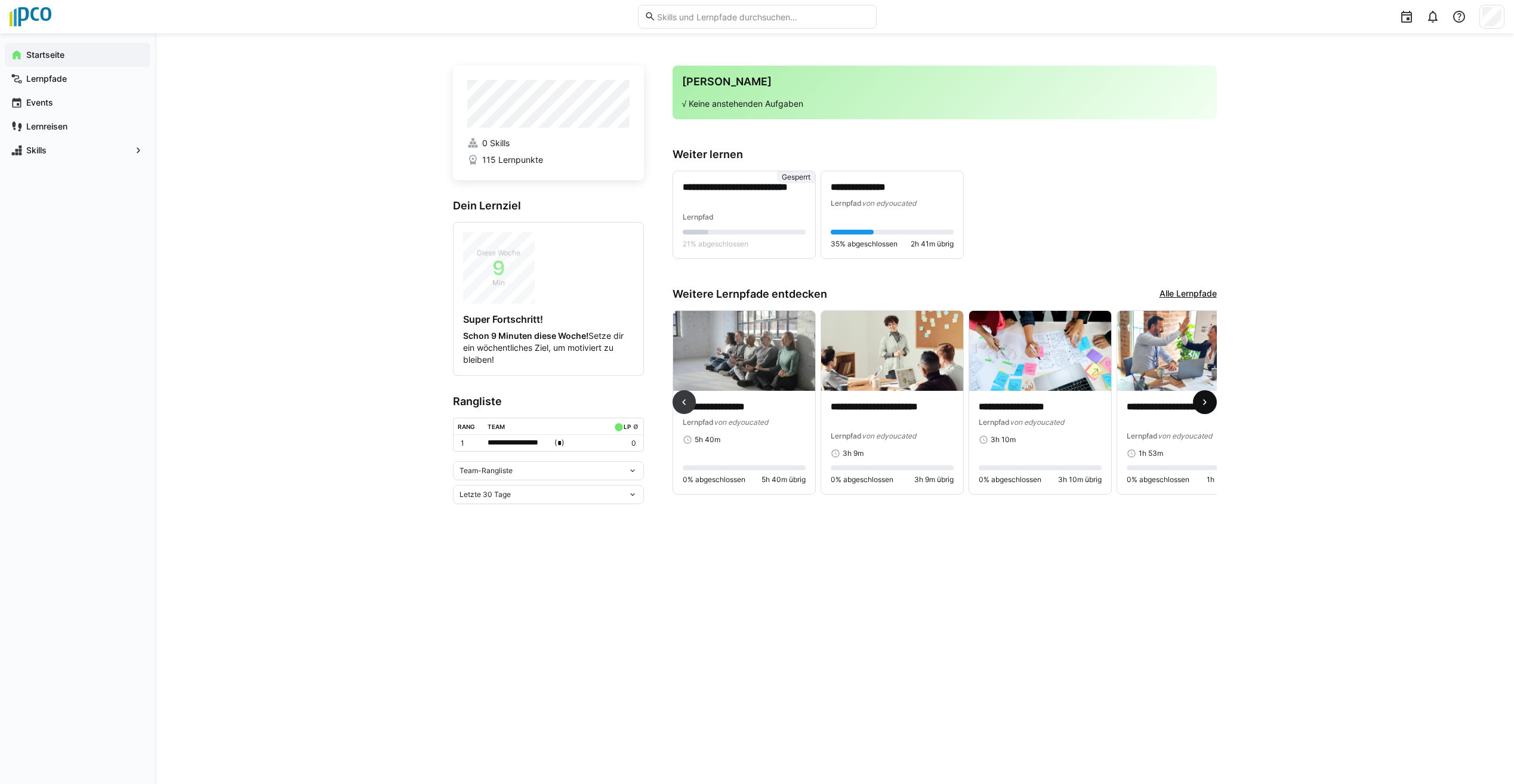
click at [1205, 408] on eds-icon at bounding box center [1205, 402] width 12 height 12
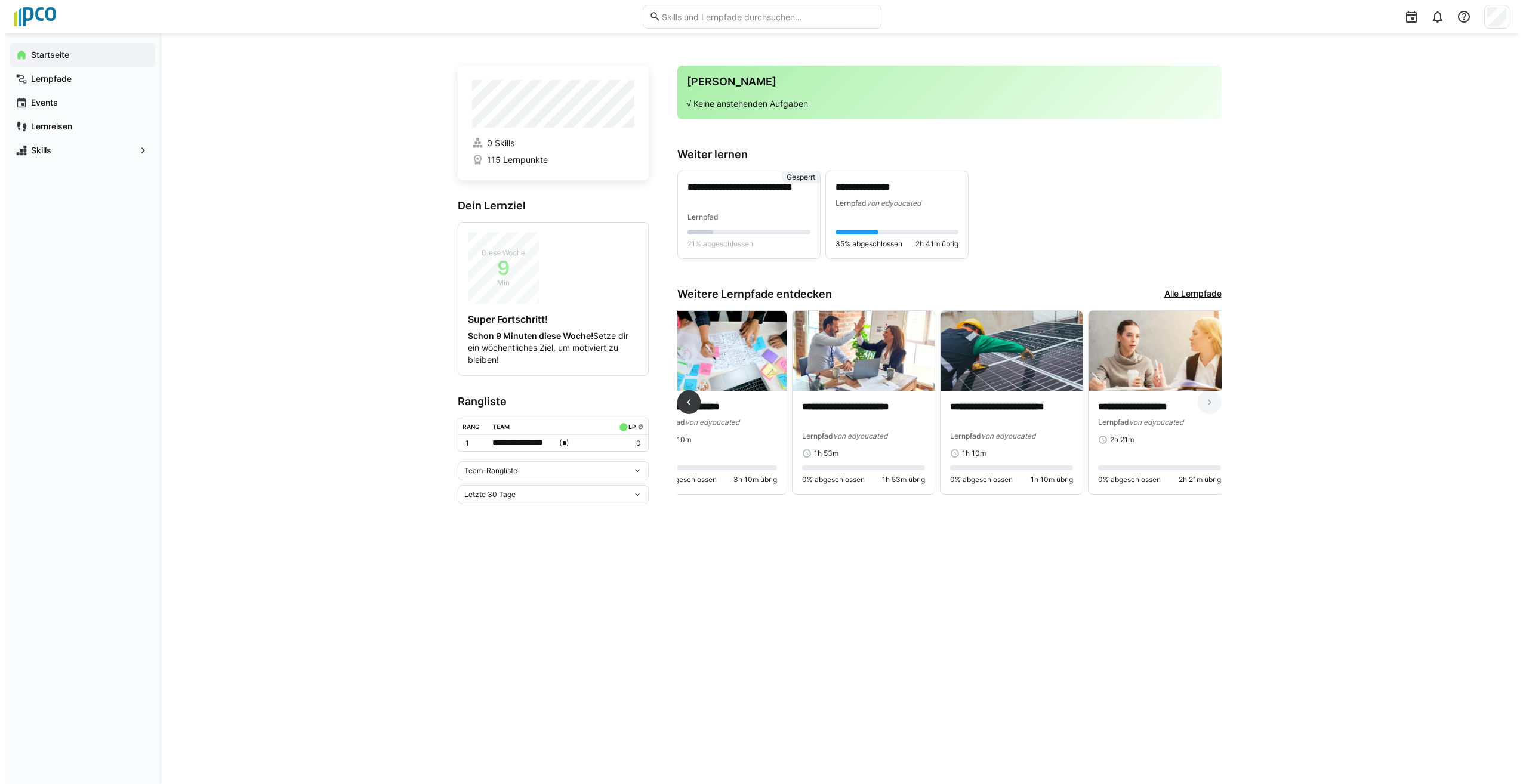
scroll to position [0, 1227]
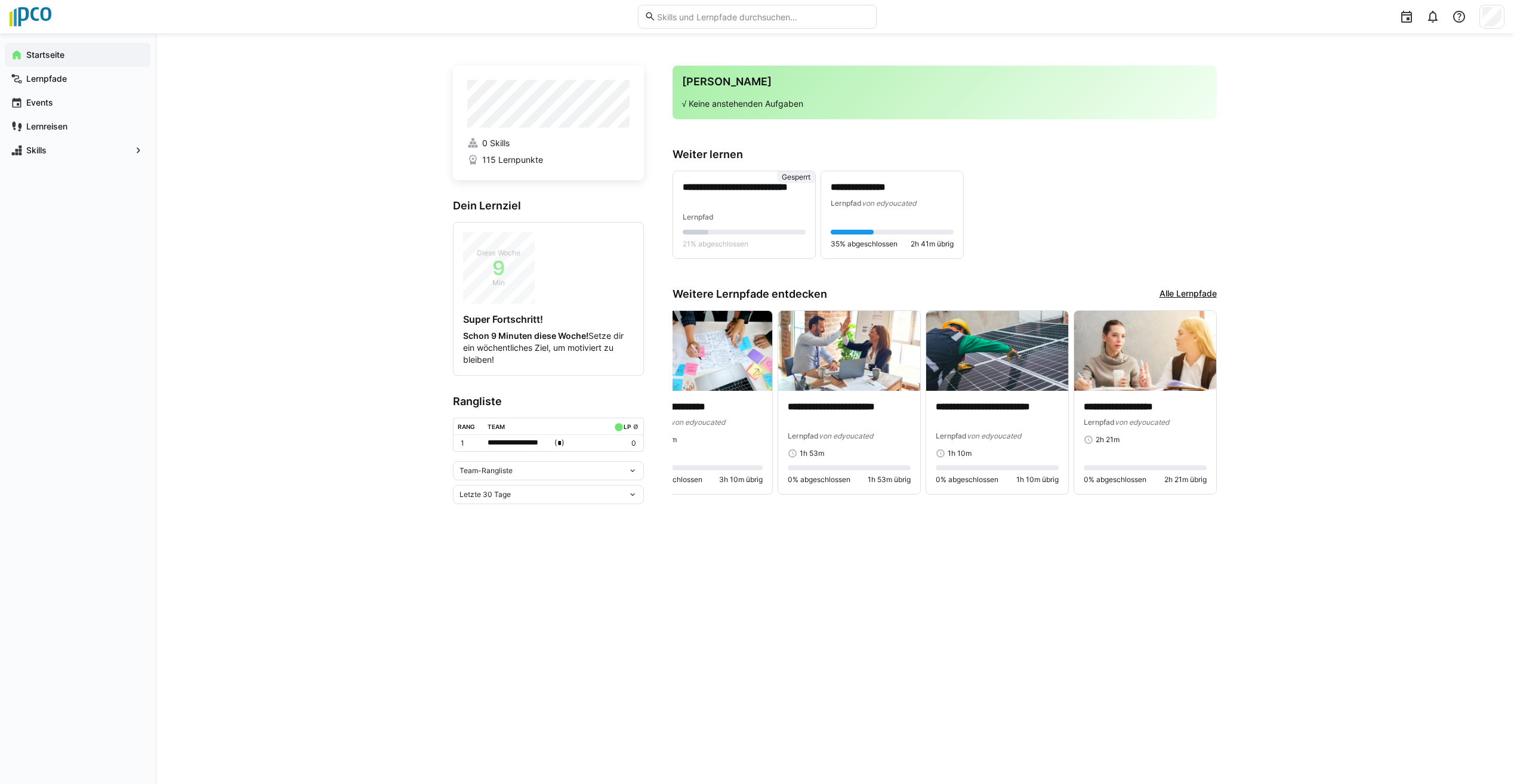
drag, startPoint x: 1192, startPoint y: 433, endPoint x: 1223, endPoint y: 408, distance: 39.8
click at [1223, 408] on div "**********" at bounding box center [835, 408] width 1359 height 750
click at [893, 207] on span "von edyoucated" at bounding box center [889, 203] width 54 height 9
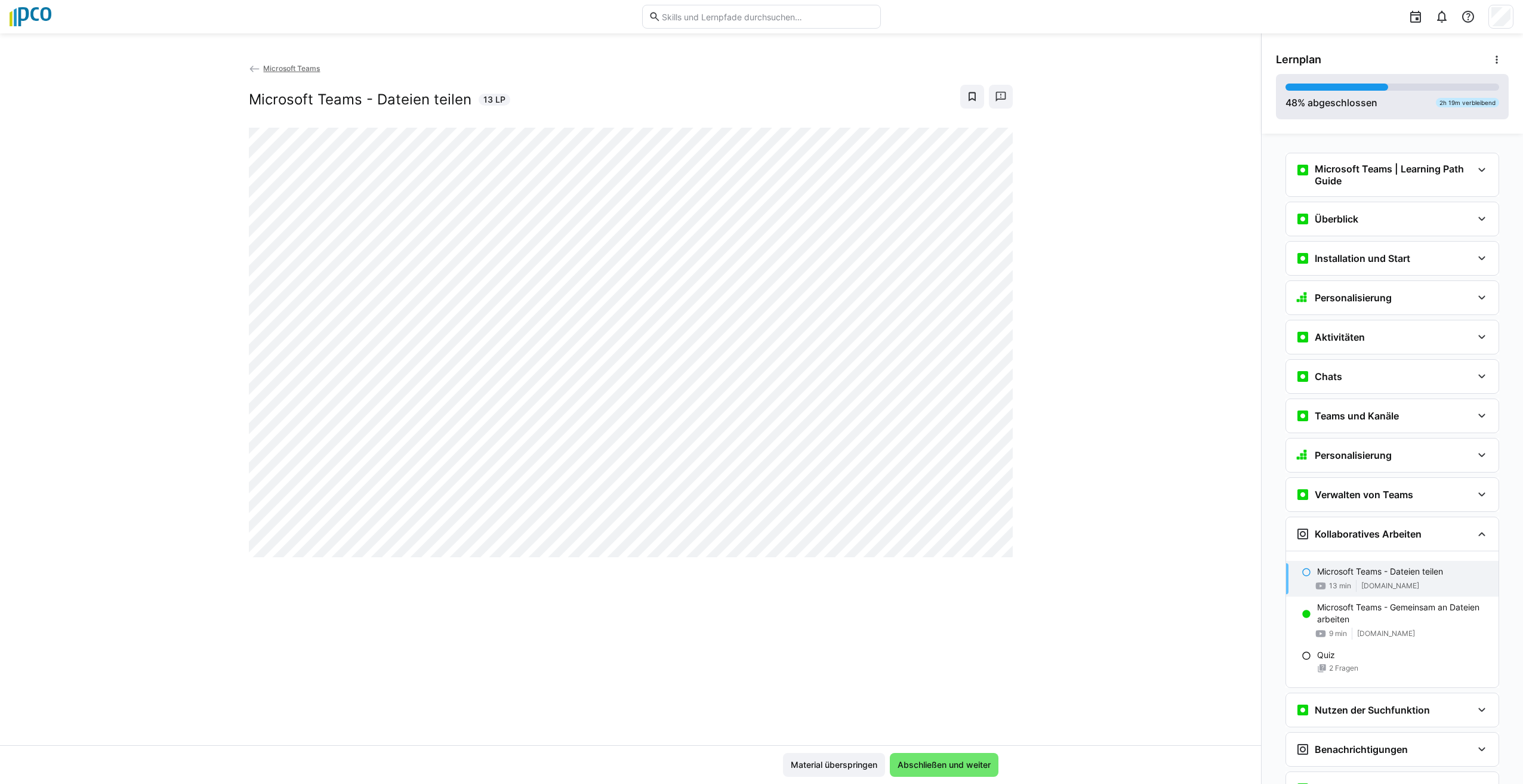
click at [1383, 110] on div "48 % abgeschlossen 2h 19m verbleibend" at bounding box center [1391, 97] width 232 height 45
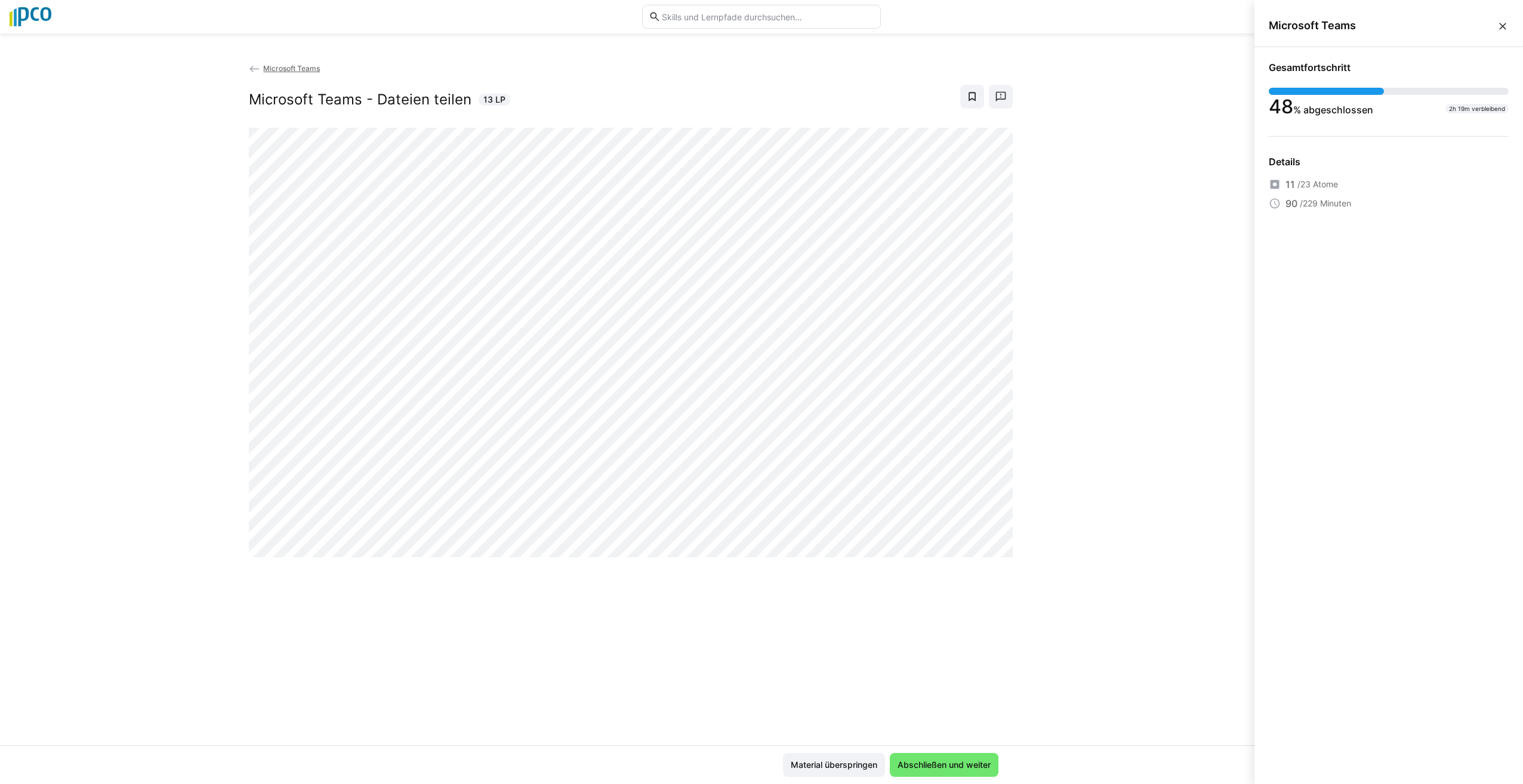
click at [1143, 184] on div "Microsoft Teams Microsoft Teams - Dateien teilen 13 LP" at bounding box center [630, 403] width 1261 height 683
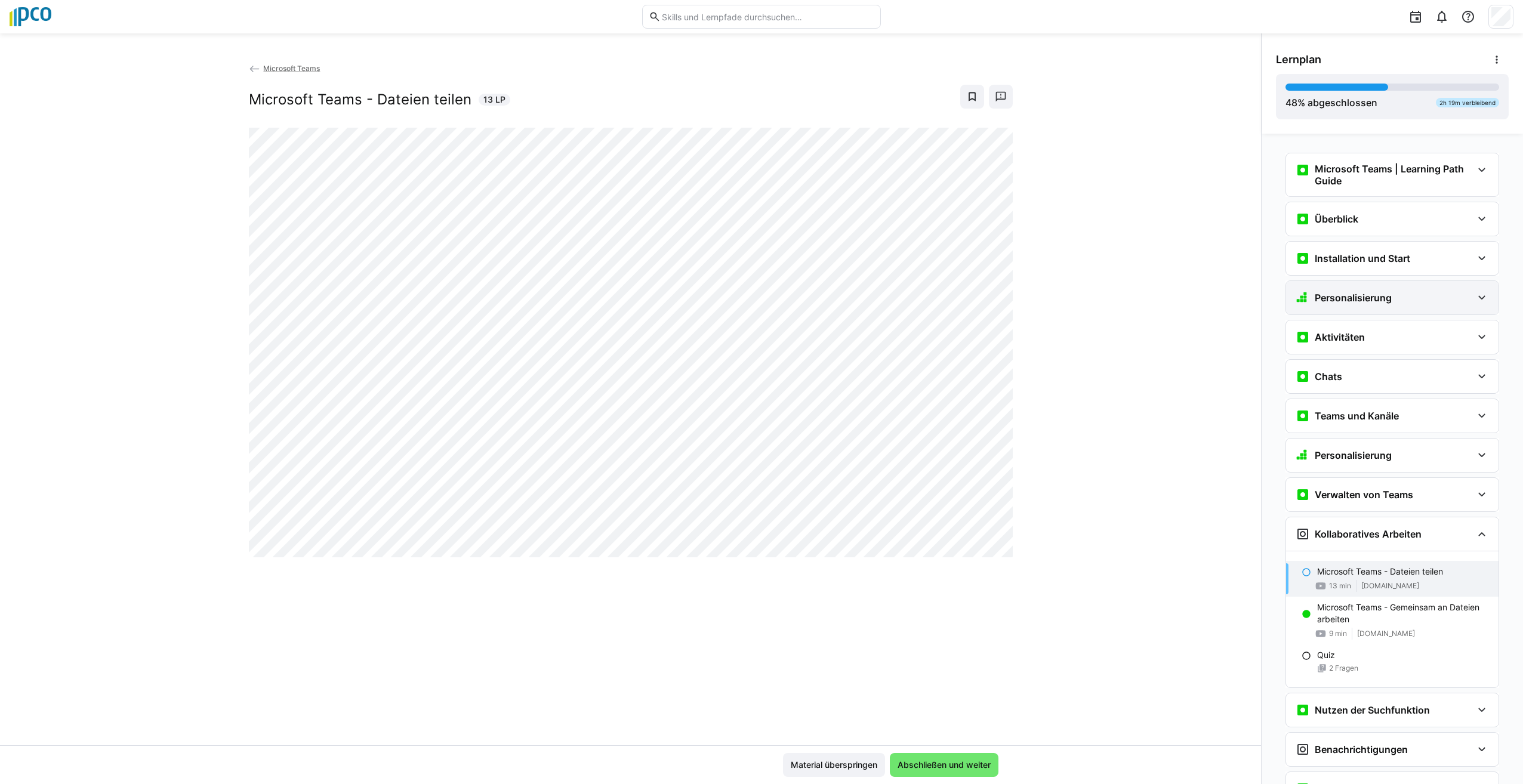
click at [1486, 299] on div "Personalisierung" at bounding box center [1392, 298] width 213 height 34
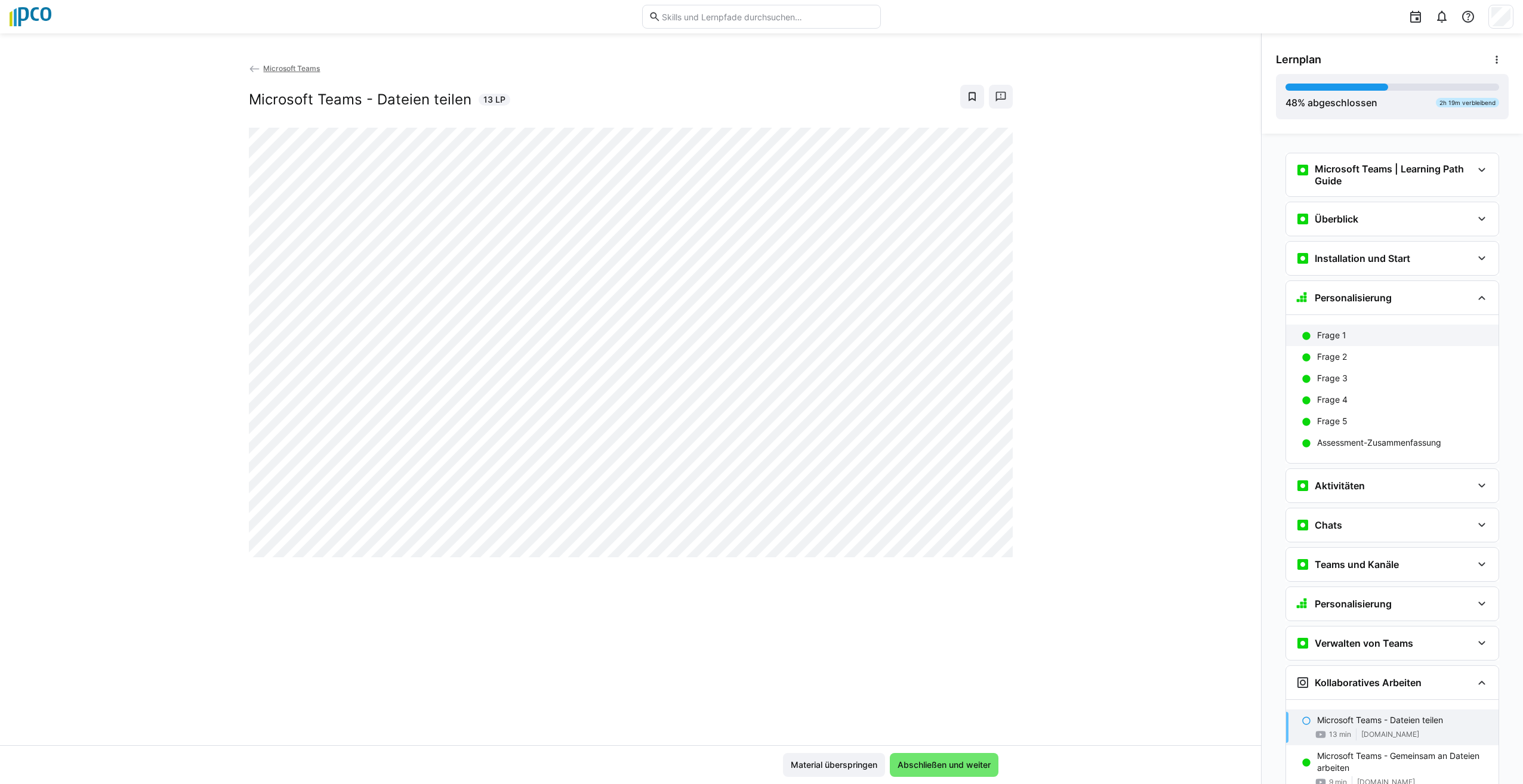
click at [1344, 338] on div "Frage 1" at bounding box center [1403, 335] width 172 height 12
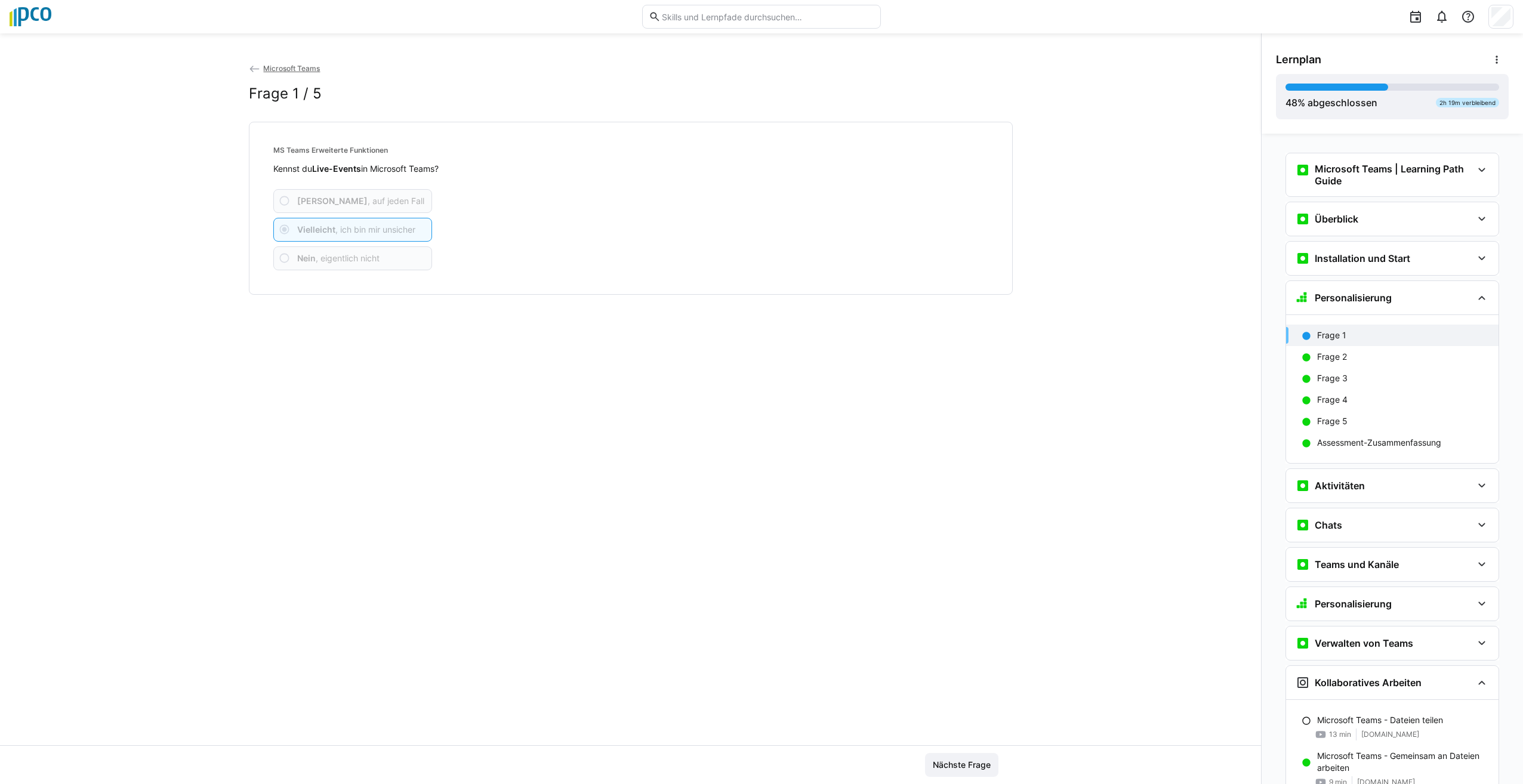
scroll to position [146, 0]
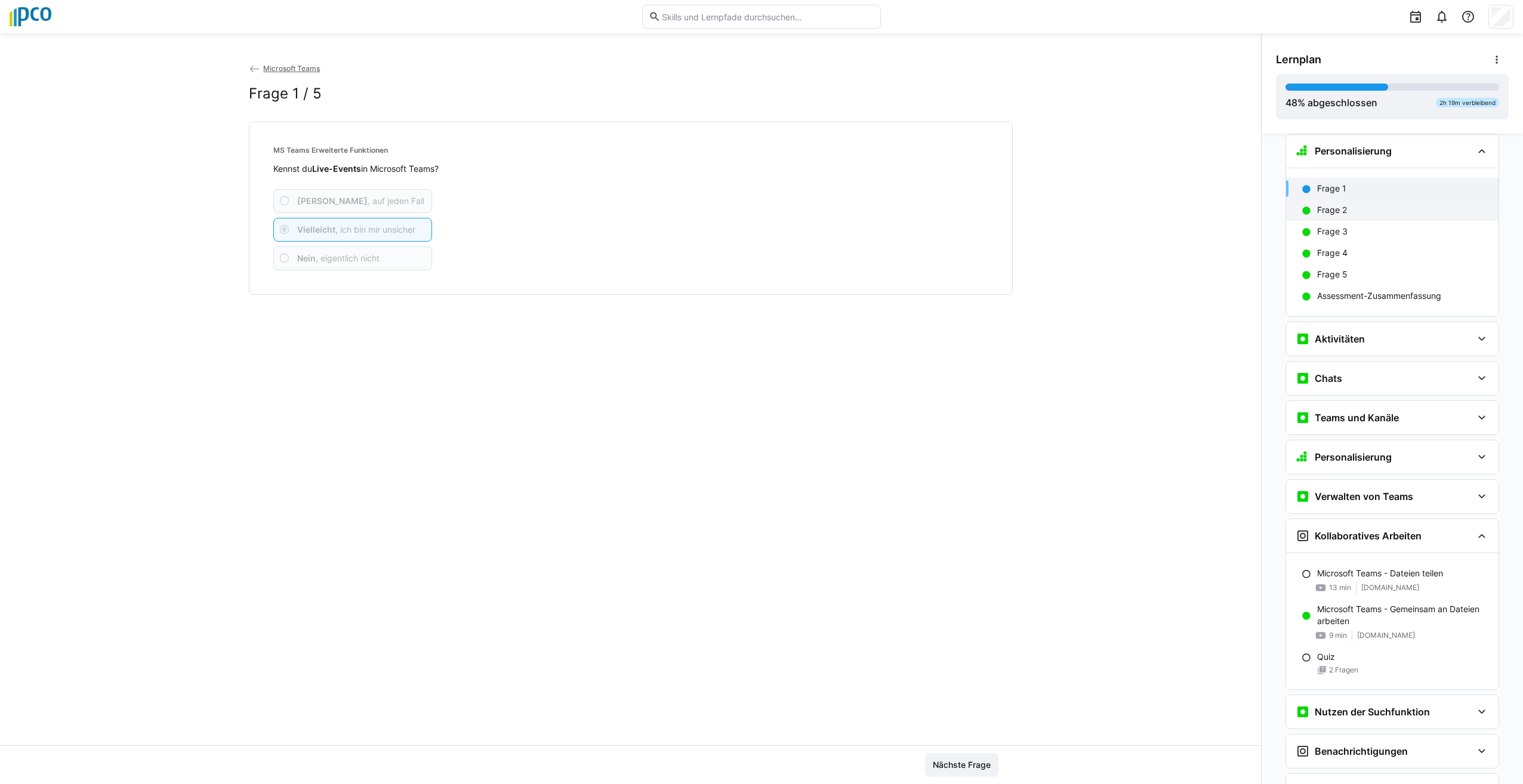
click at [1336, 205] on p "Frage 2" at bounding box center [1332, 210] width 30 height 12
click at [1451, 289] on div "Assessment-Zusammenfassung" at bounding box center [1392, 296] width 213 height 22
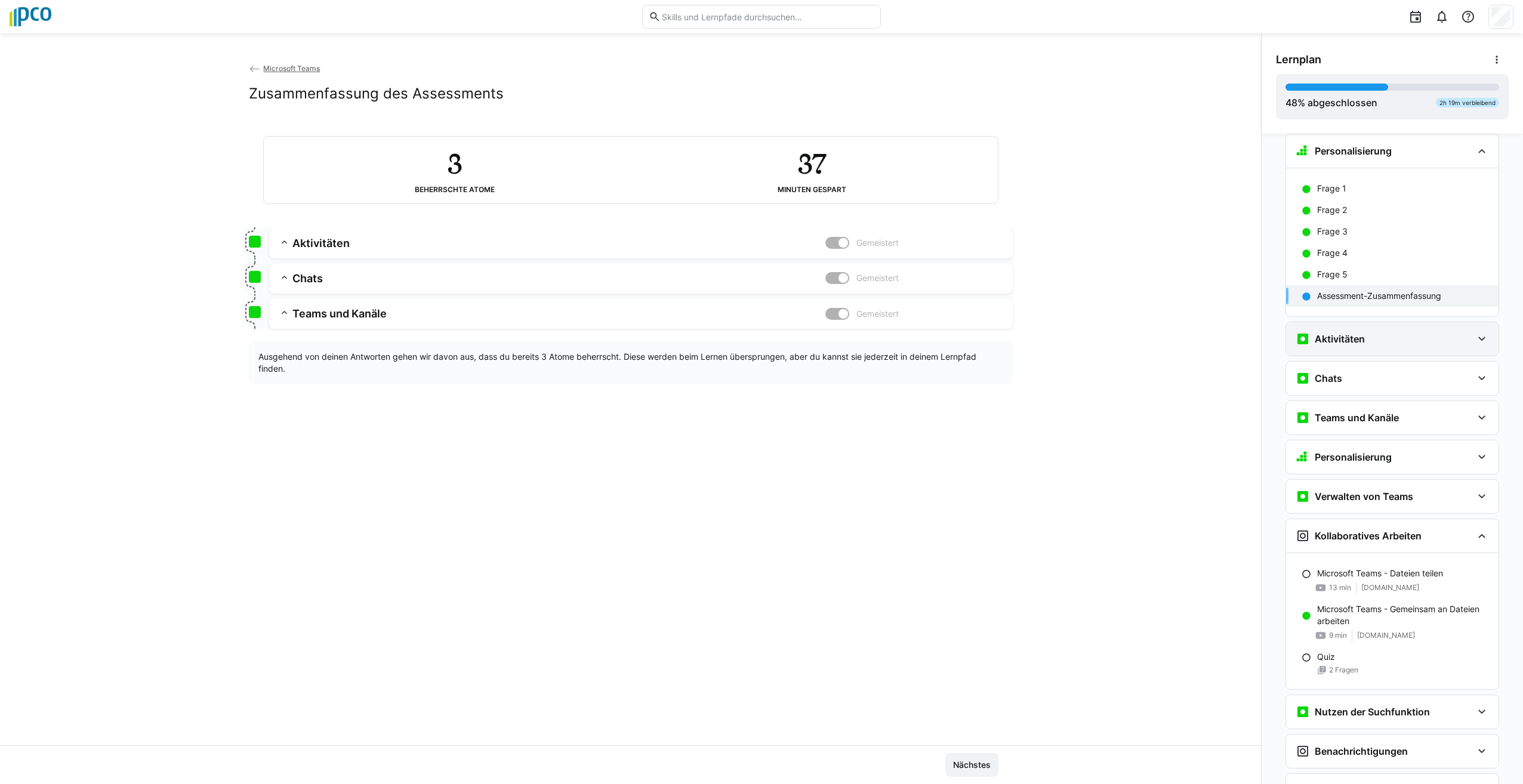
click at [1479, 338] on eds-icon at bounding box center [1481, 339] width 14 height 14
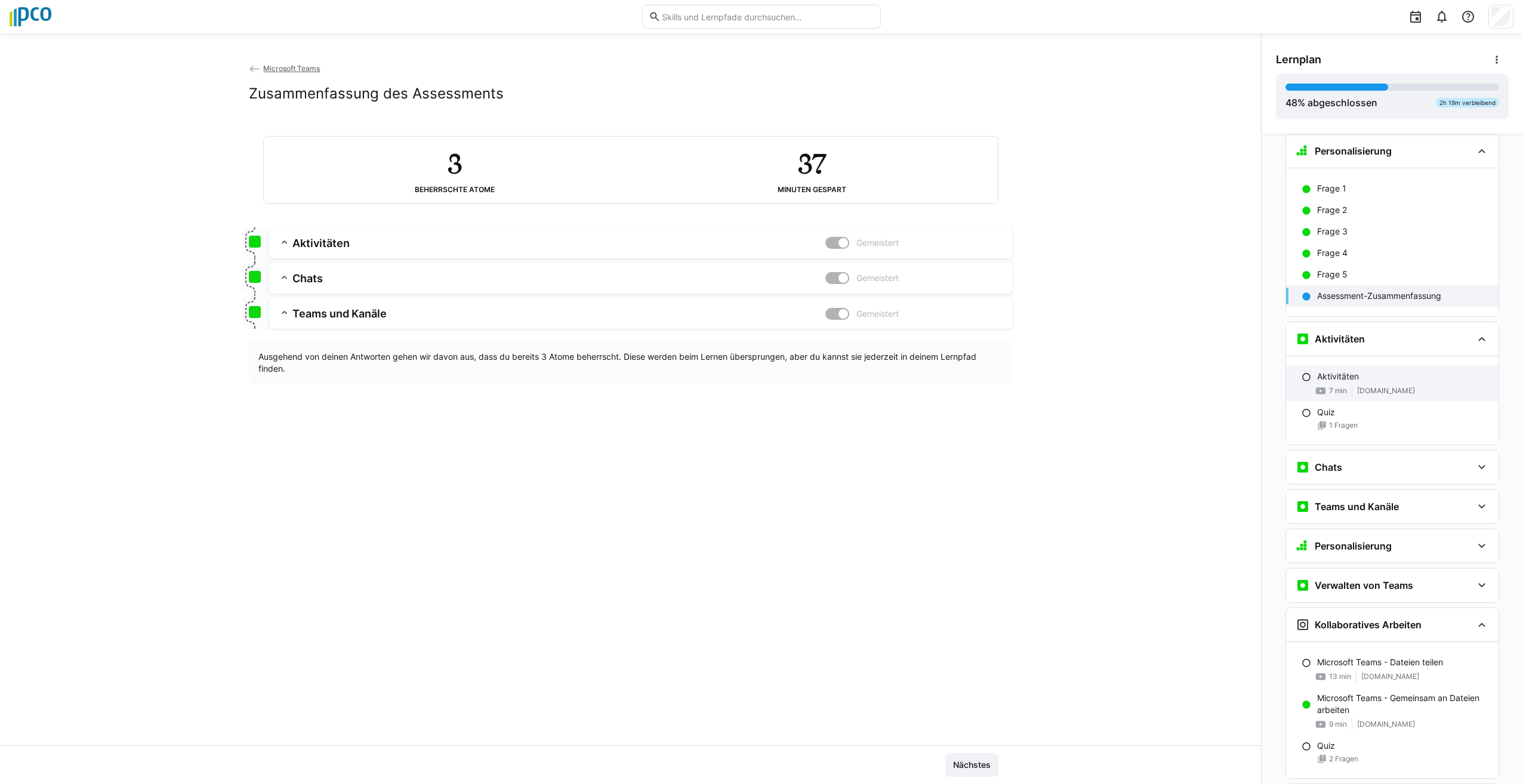
click at [1351, 388] on div "7 min [DOMAIN_NAME]" at bounding box center [1403, 391] width 172 height 12
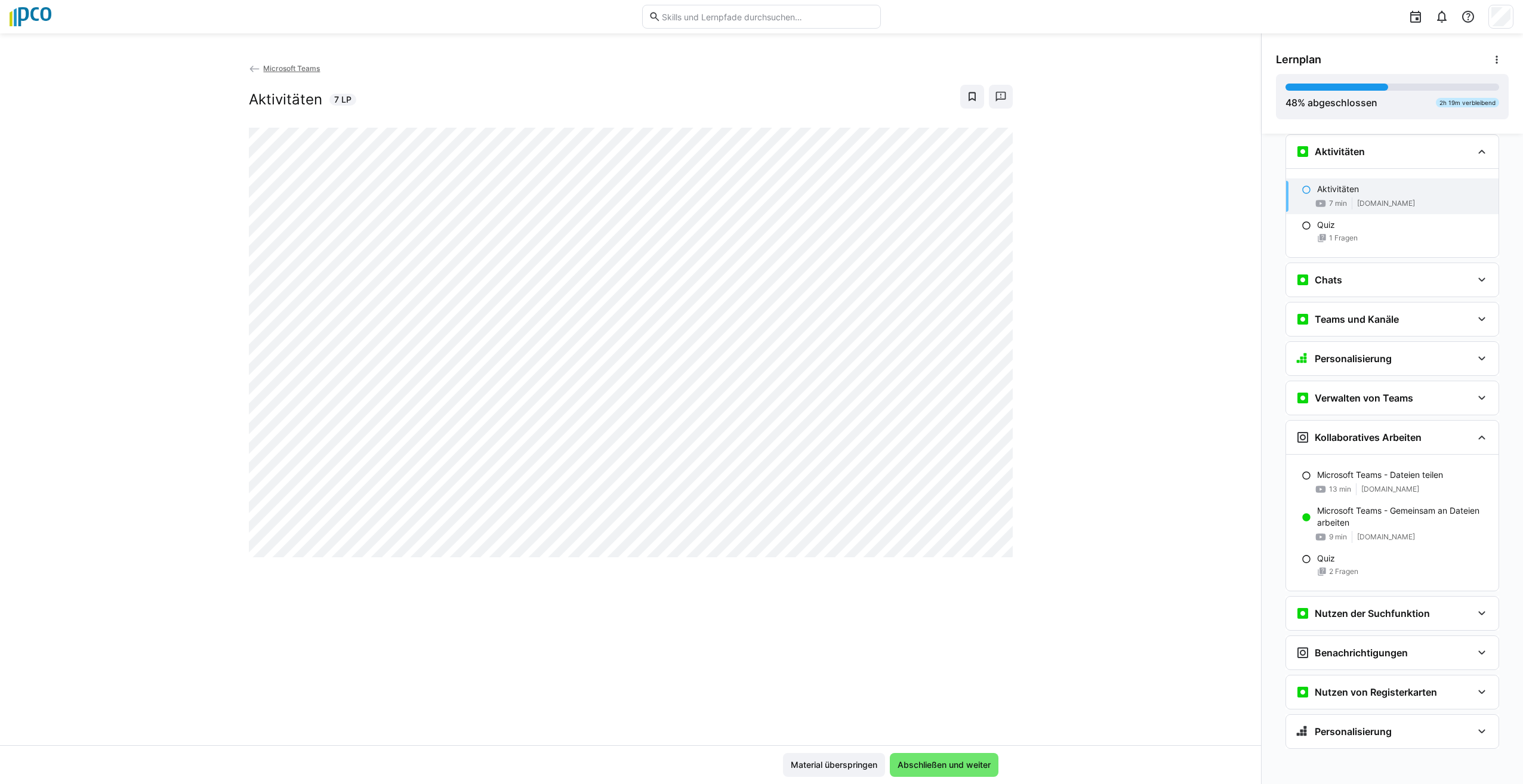
scroll to position [335, 0]
